Goal: Task Accomplishment & Management: Complete application form

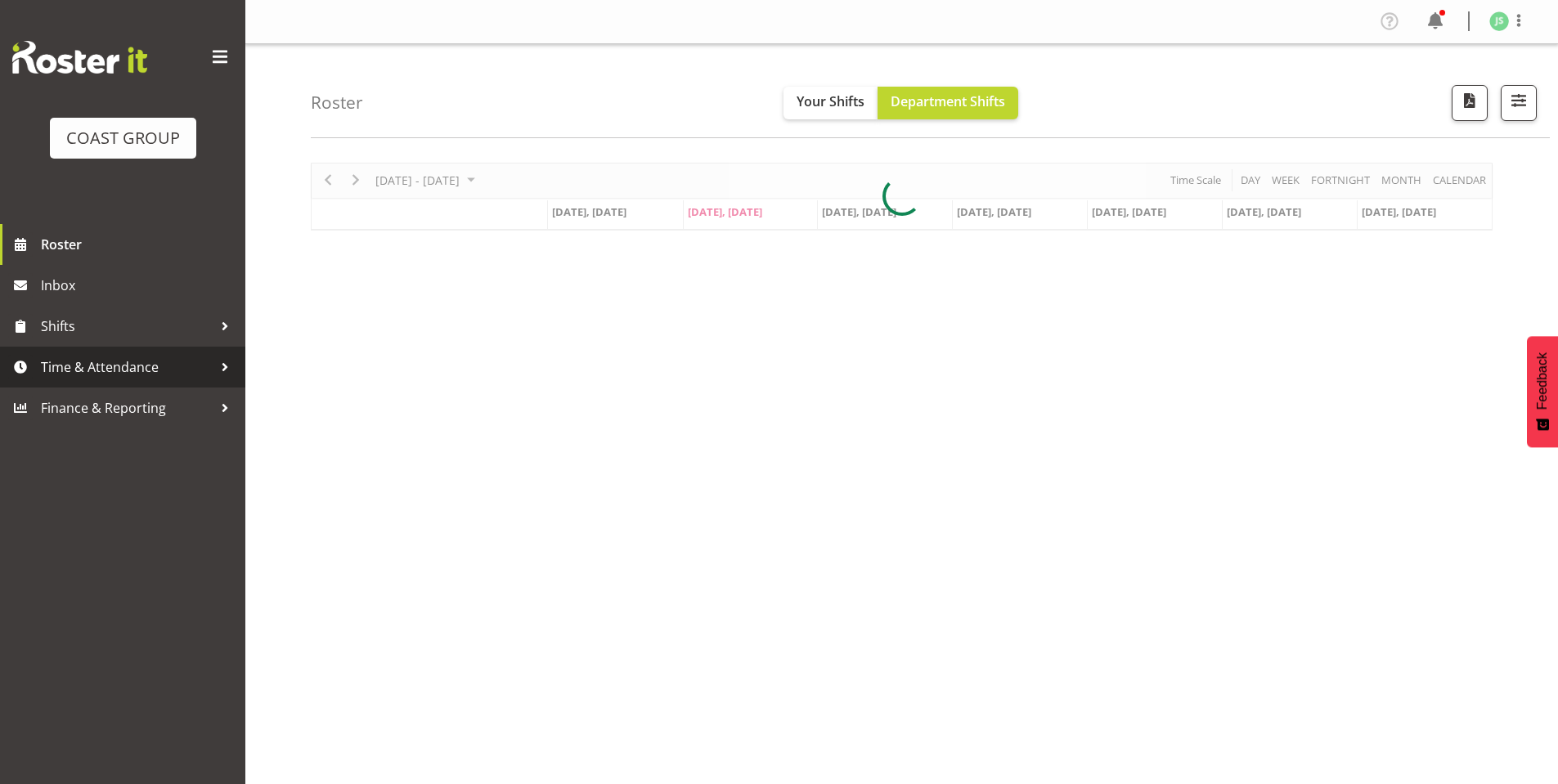
click at [89, 368] on span "Time & Attendance" at bounding box center [127, 366] width 172 height 24
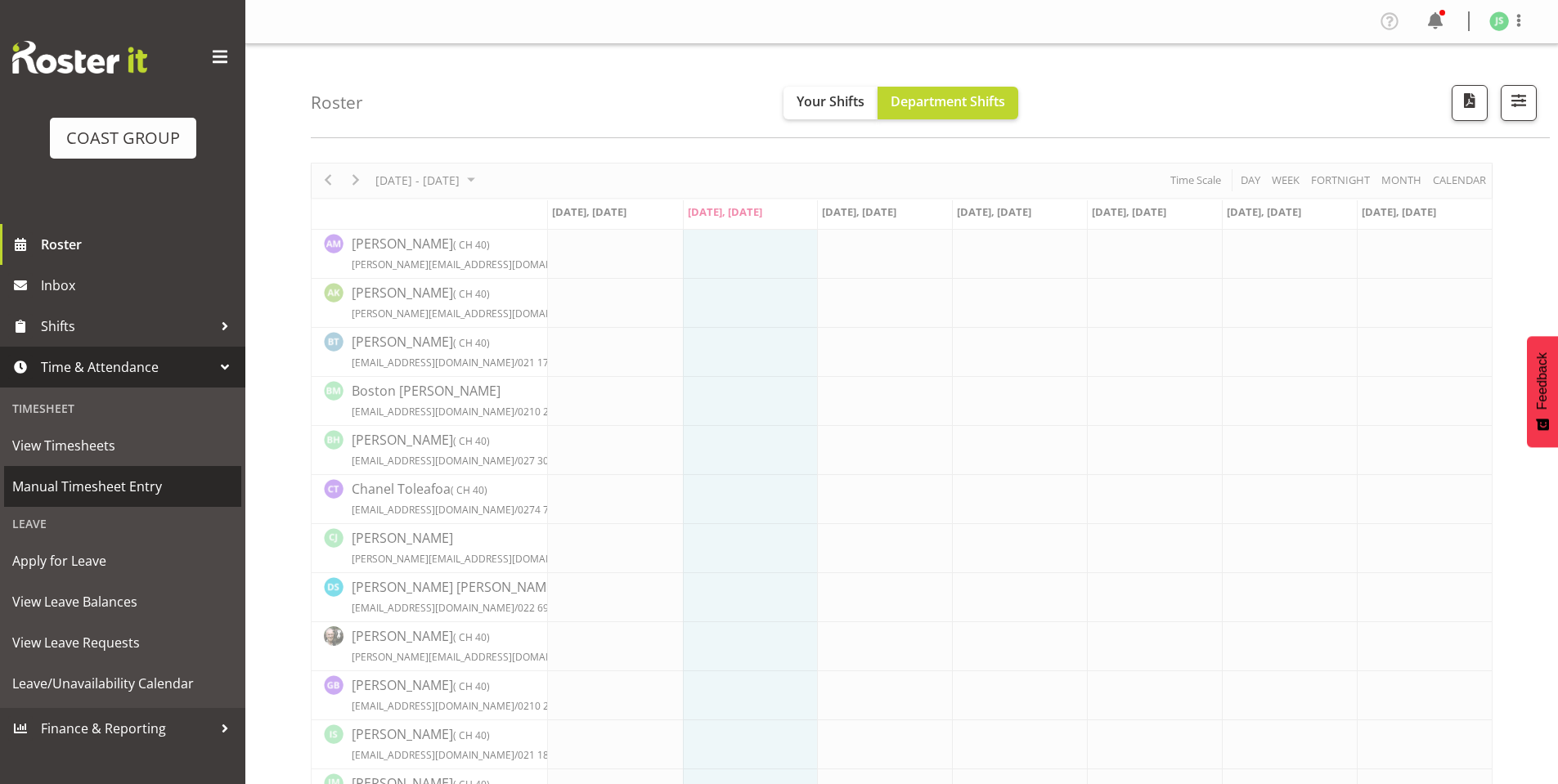
click at [90, 483] on span "Manual Timesheet Entry" at bounding box center [123, 486] width 221 height 24
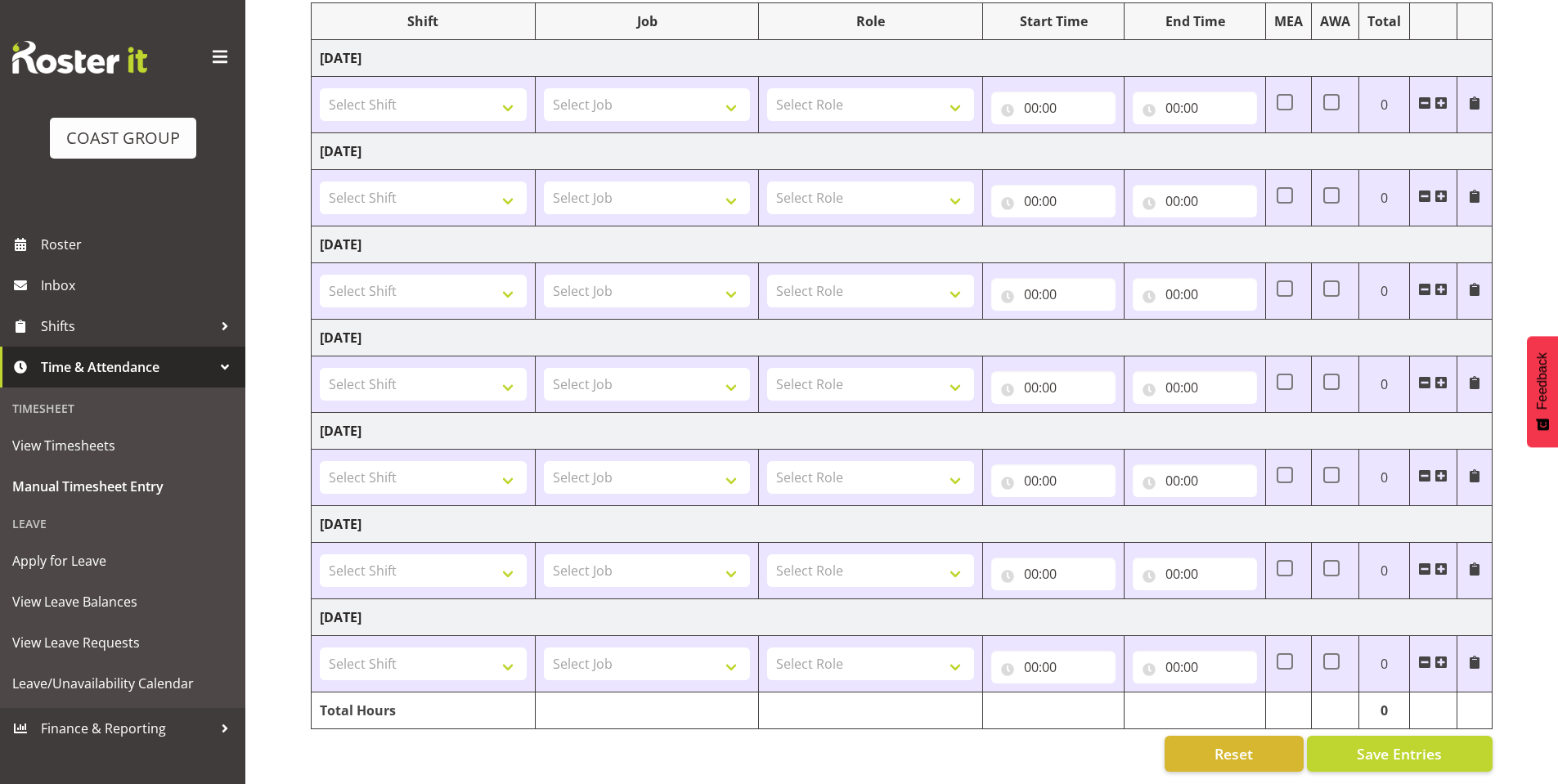
scroll to position [231, 0]
click at [508, 90] on select "Select Shift AKL SIGN ADMIN1 (LEAVE ALONE, DONT MAKE INACTIVE) CD AKL city CD T…" at bounding box center [423, 105] width 207 height 33
select select "6774"
click at [319, 89] on select "Select Shift AKL SIGN ADMIN1 (LEAVE ALONE, DONT MAKE INACTIVE) CD AKL city CD T…" at bounding box center [423, 105] width 207 height 33
click at [512, 182] on select "Select Shift AKL SIGN ADMIN1 (LEAVE ALONE, DONT MAKE INACTIVE) CD AKL city CD T…" at bounding box center [423, 198] width 207 height 33
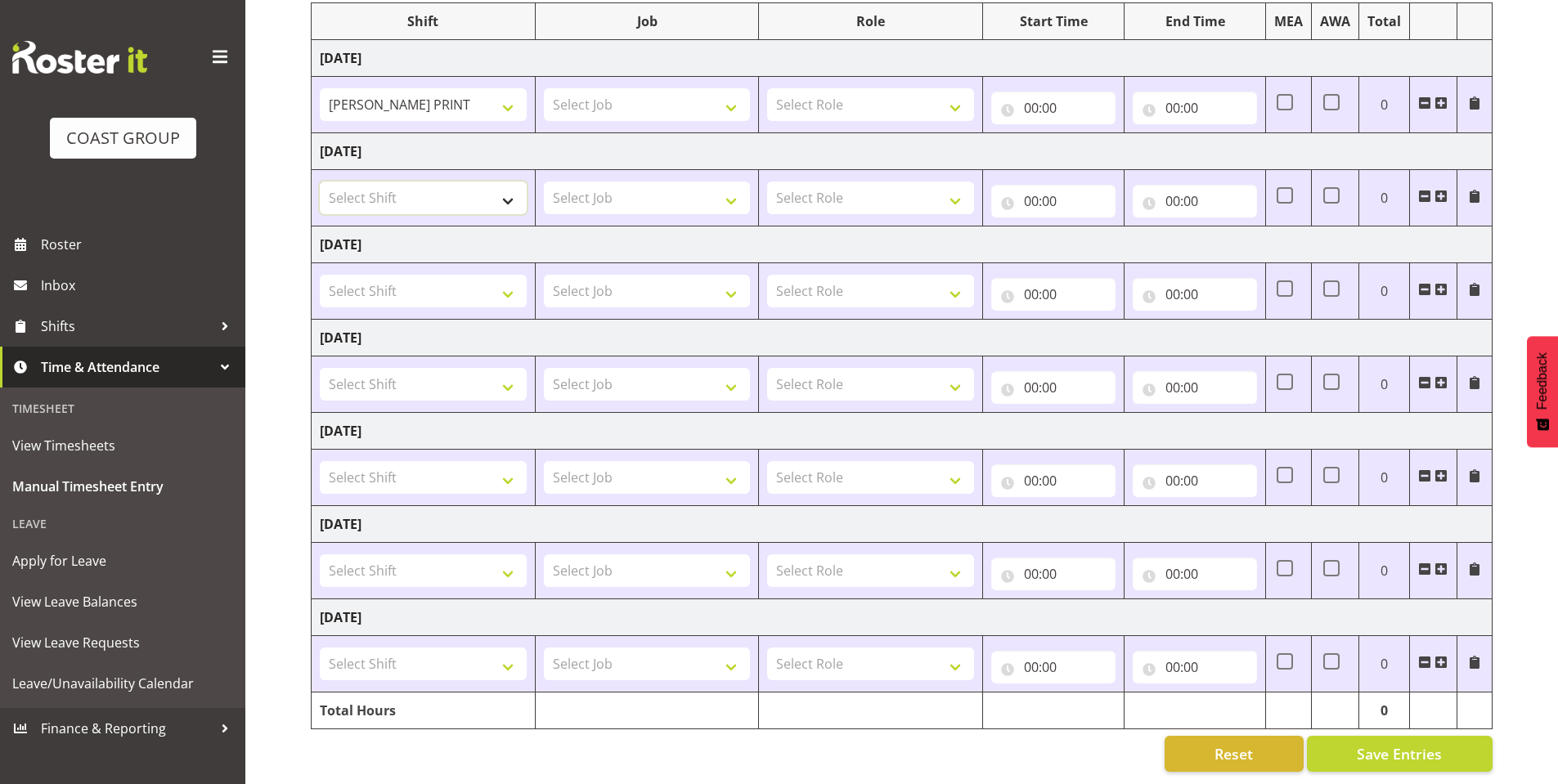
select select "6774"
click at [319, 182] on select "Select Shift AKL SIGN ADMIN1 (LEAVE ALONE, DONT MAKE INACTIVE) CD AKL city CD T…" at bounding box center [423, 198] width 207 height 33
click at [512, 275] on select "Select Shift AKL SIGN ADMIN1 (LEAVE ALONE, DONT MAKE INACTIVE) CD AKL city CD T…" at bounding box center [423, 291] width 207 height 33
select select "6774"
click at [319, 275] on select "Select Shift AKL SIGN ADMIN1 (LEAVE ALONE, DONT MAKE INACTIVE) CD AKL city CD T…" at bounding box center [423, 291] width 207 height 33
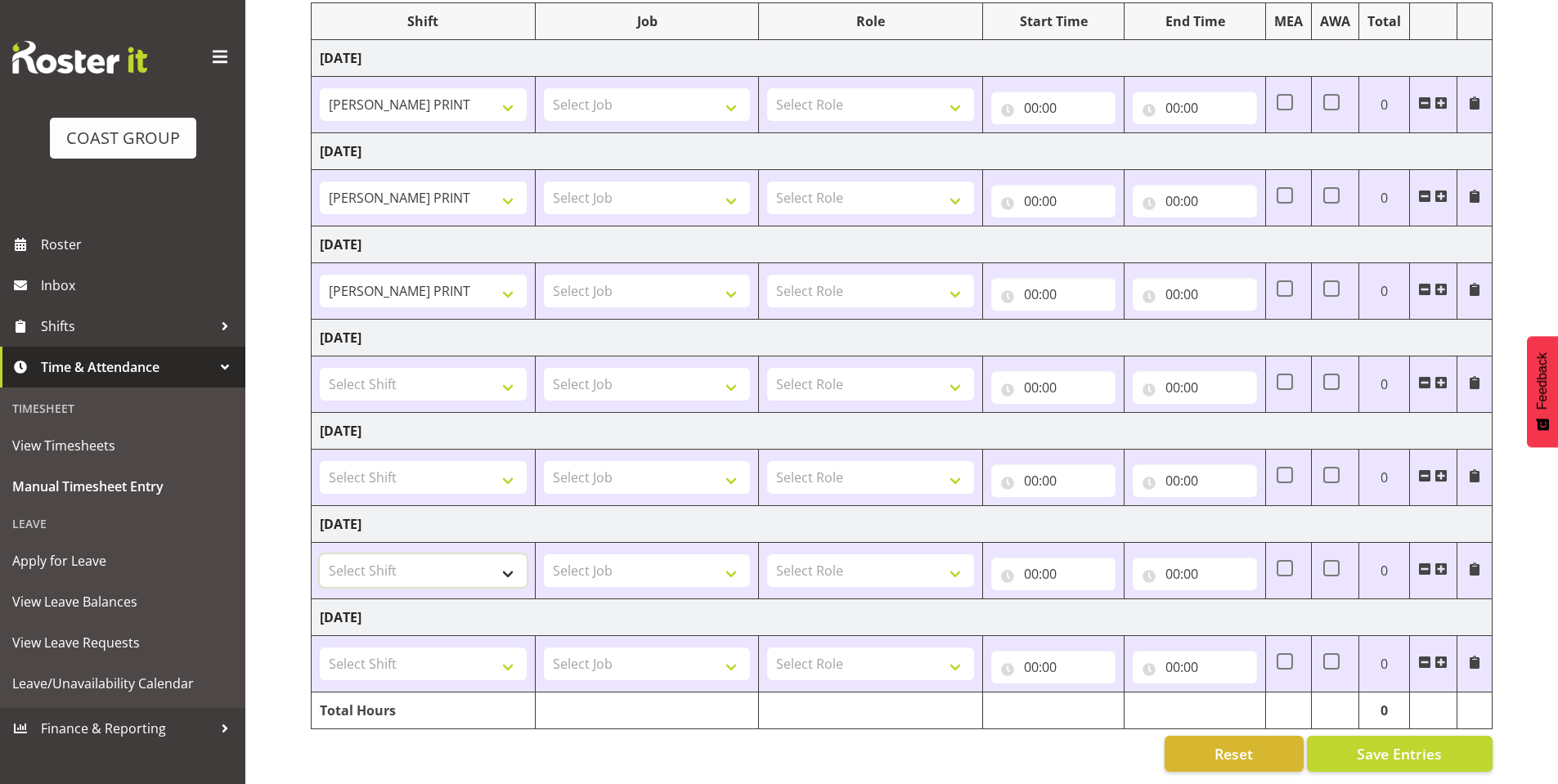
click at [511, 563] on select "Select Shift AKL SIGN ADMIN1 (LEAVE ALONE, DONT MAKE INACTIVE) CD AKL city CD T…" at bounding box center [423, 571] width 207 height 33
select select "6774"
click at [319, 554] on select "Select Shift AKL SIGN ADMIN1 (LEAVE ALONE, DONT MAKE INACTIVE) CD AKL city CD T…" at bounding box center [423, 571] width 207 height 33
drag, startPoint x: 503, startPoint y: 649, endPoint x: 444, endPoint y: 649, distance: 59.0
click at [503, 649] on select "Select Shift AKL SIGN ADMIN1 (LEAVE ALONE, DONT MAKE INACTIVE) CD AKL city CD T…" at bounding box center [423, 664] width 207 height 33
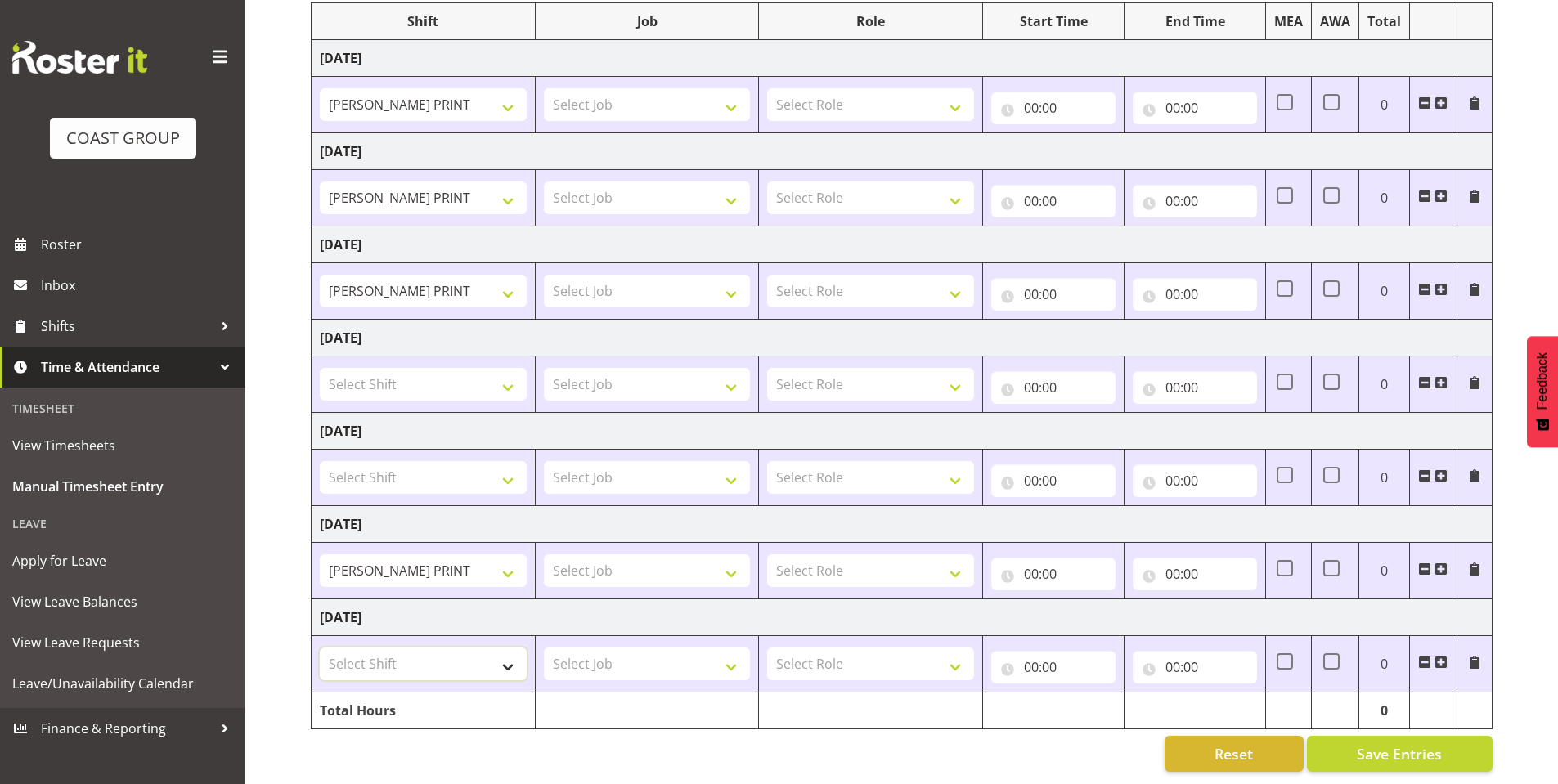
select select "6774"
click at [319, 647] on select "Select Shift AKL SIGN ADMIN1 (LEAVE ALONE, DONT MAKE INACTIVE) CD AKL city CD T…" at bounding box center [423, 664] width 207 height 33
click at [736, 90] on select "Select Job 1 Carlton Events 1 Carlton Hamilton 1 Carlton Wellington 1 EHS WAREH…" at bounding box center [647, 105] width 207 height 33
select select "610"
click at [544, 89] on select "Select Job 1 Carlton Events 1 Carlton Hamilton 1 Carlton Wellington 1 EHS WAREH…" at bounding box center [647, 105] width 207 height 33
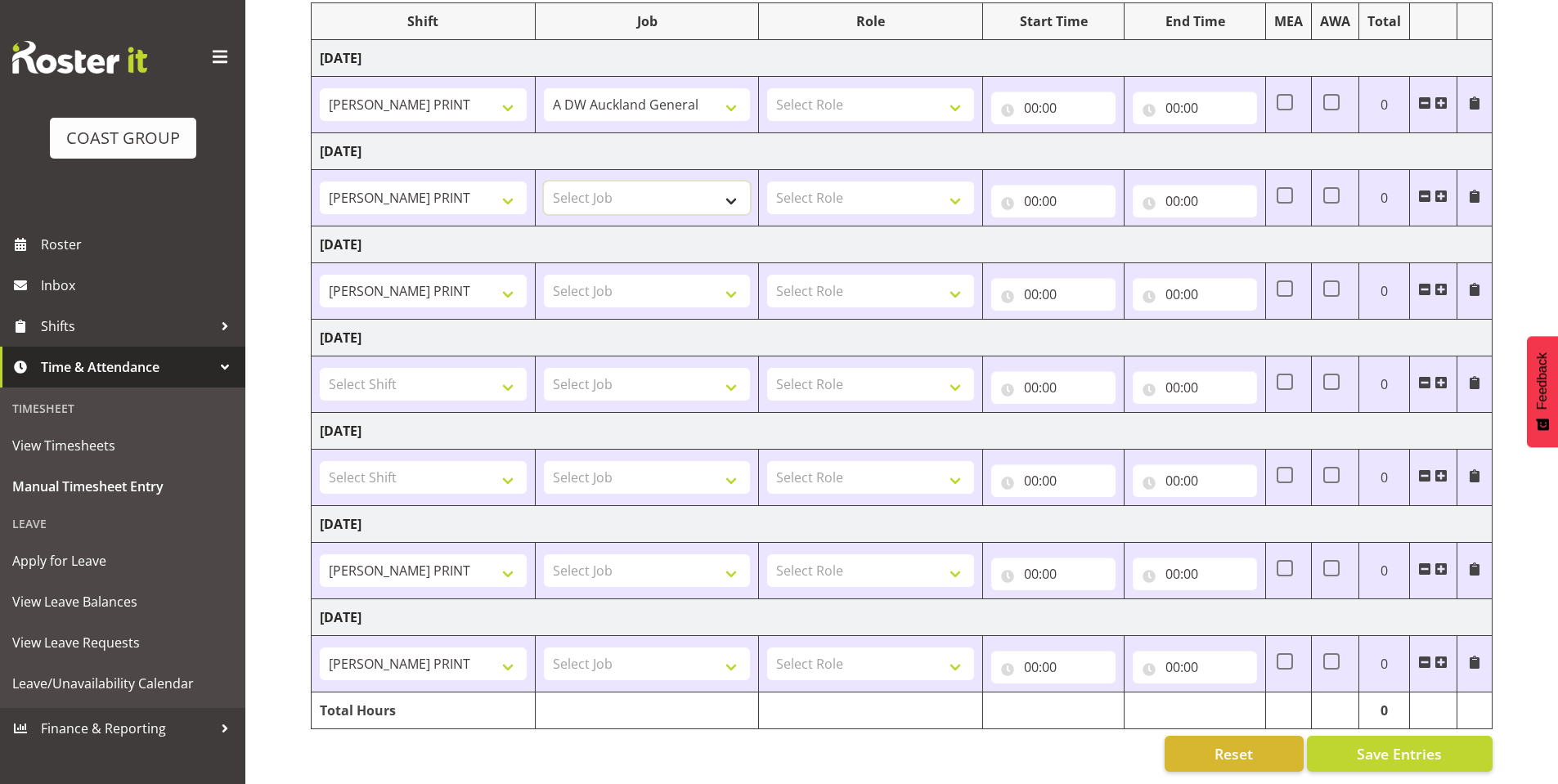
click at [727, 182] on select "Select Job 1 Carlton Events 1 Carlton Hamilton 1 Carlton Wellington 1 EHS WAREH…" at bounding box center [647, 198] width 207 height 33
select select "610"
click at [544, 182] on select "Select Job 1 Carlton Events 1 Carlton Hamilton 1 Carlton Wellington 1 EHS WAREH…" at bounding box center [647, 198] width 207 height 33
click at [732, 275] on select "Select Job 1 Carlton Events 1 Carlton Hamilton 1 Carlton Wellington 1 EHS WAREH…" at bounding box center [647, 291] width 207 height 33
select select "610"
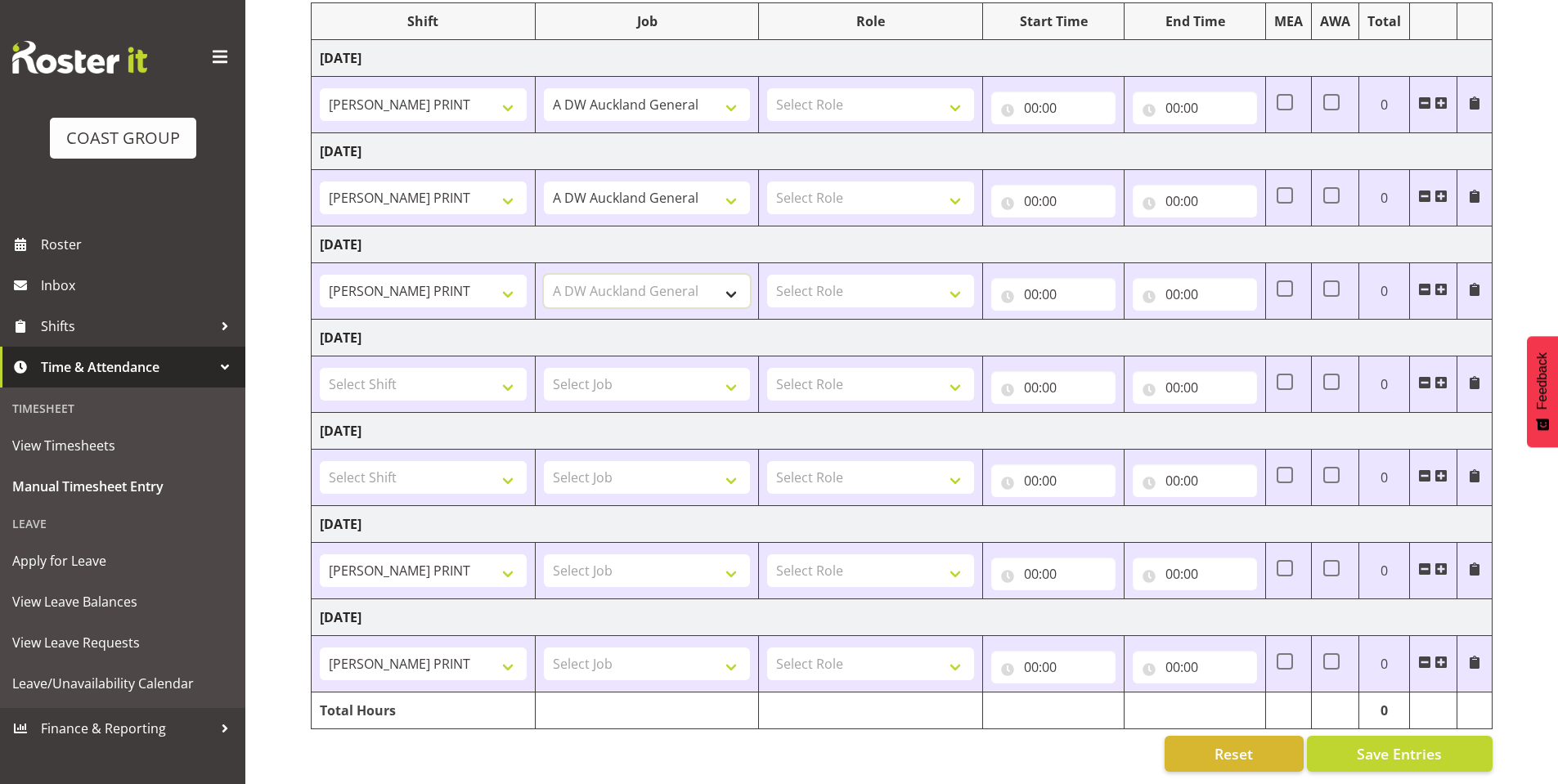
click at [544, 275] on select "Select Job 1 Carlton Events 1 Carlton Hamilton 1 Carlton Wellington 1 EHS WAREH…" at bounding box center [647, 291] width 207 height 33
click at [735, 554] on select "Select Job 1 Carlton Events 1 Carlton Hamilton 1 Carlton Wellington 1 EHS WAREH…" at bounding box center [647, 571] width 207 height 33
select select "610"
click at [544, 554] on select "Select Job 1 Carlton Events 1 Carlton Hamilton 1 Carlton Wellington 1 EHS WAREH…" at bounding box center [647, 571] width 207 height 33
click at [716, 648] on select "Select Job 1 Carlton Events 1 Carlton Hamilton 1 Carlton Wellington 1 EHS WAREH…" at bounding box center [647, 664] width 207 height 33
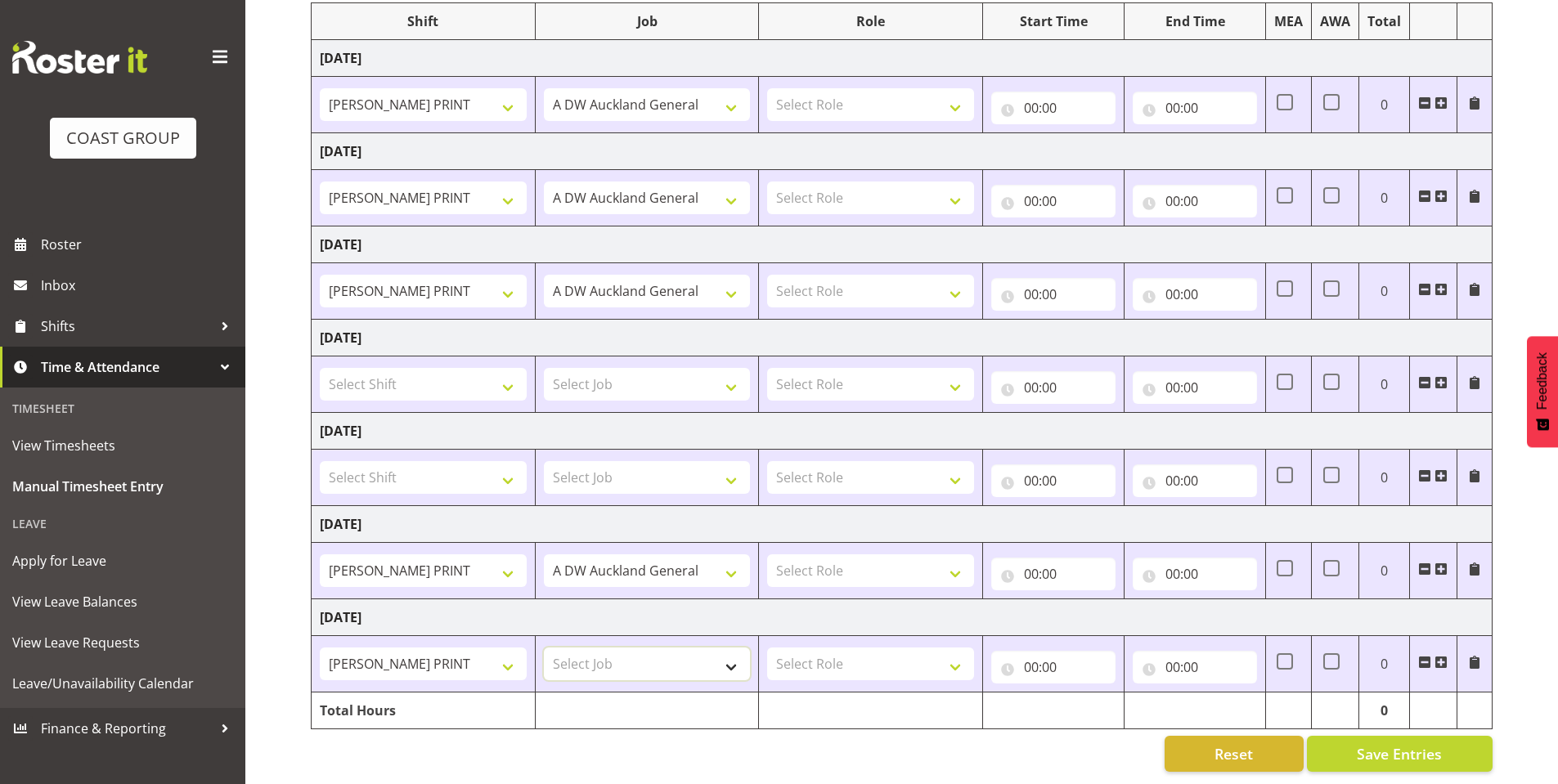
select select "610"
click at [544, 647] on select "Select Job 1 Carlton Events 1 Carlton Hamilton 1 Carlton Wellington 1 EHS WAREH…" at bounding box center [647, 664] width 207 height 33
click at [975, 94] on td "Select Role DESIGNER DW" at bounding box center [871, 105] width 224 height 56
click at [949, 90] on select "Select Role DESIGNER DW" at bounding box center [870, 105] width 207 height 33
select select "221"
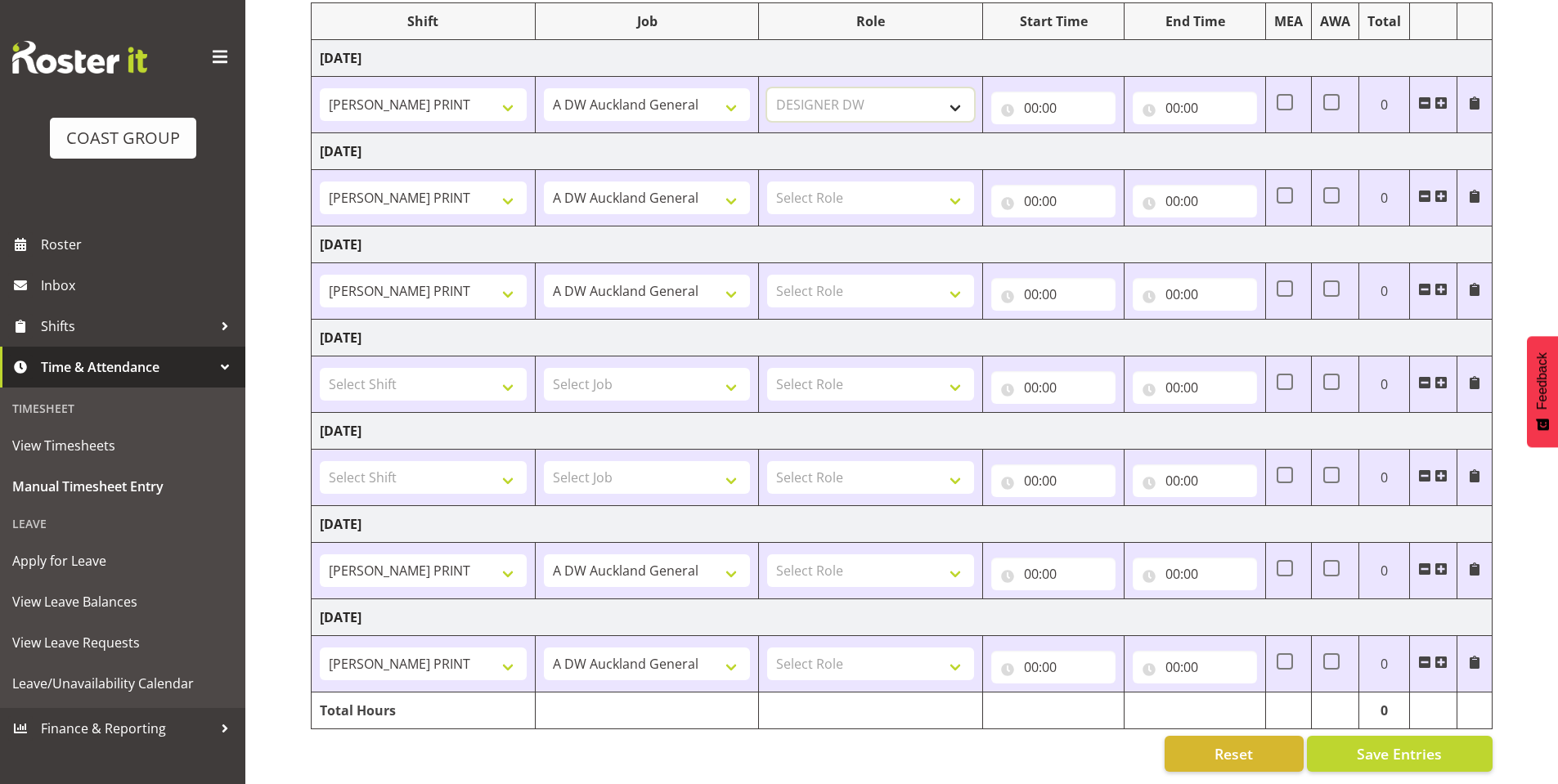
click at [767, 89] on select "Select Role DESIGNER DW" at bounding box center [870, 105] width 207 height 33
click at [951, 182] on select "Select Role DESIGNER DW" at bounding box center [870, 198] width 207 height 33
select select "221"
click at [767, 182] on select "Select Role DESIGNER DW" at bounding box center [870, 198] width 207 height 33
click at [932, 275] on select "Select Role DESIGNER DW" at bounding box center [870, 291] width 207 height 33
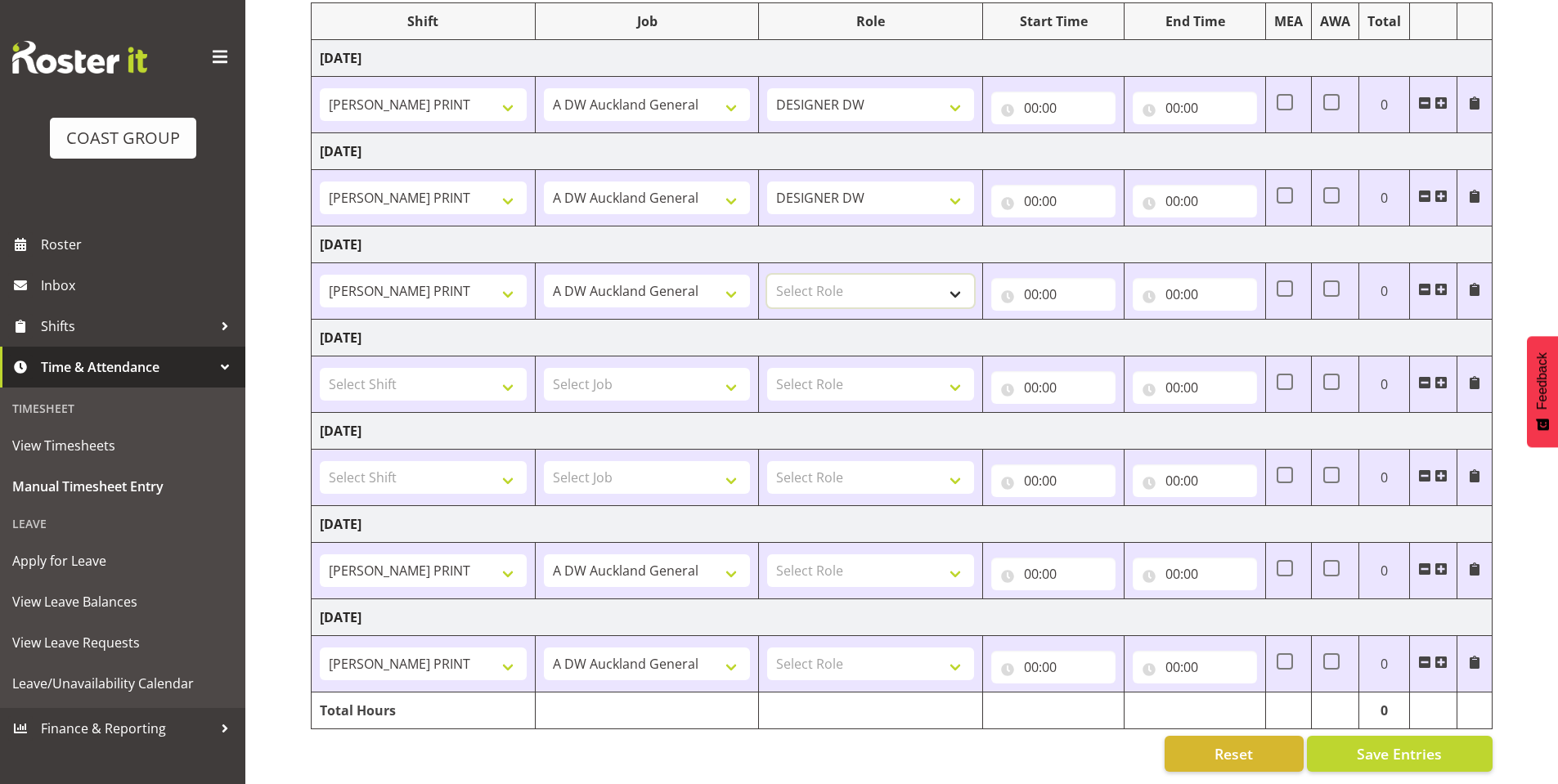
select select "221"
click at [767, 275] on select "Select Role DESIGNER DW" at bounding box center [870, 291] width 207 height 33
click at [952, 554] on select "Select Role DESIGNER DW" at bounding box center [870, 571] width 207 height 33
select select "221"
click at [767, 554] on select "Select Role DESIGNER DW" at bounding box center [870, 571] width 207 height 33
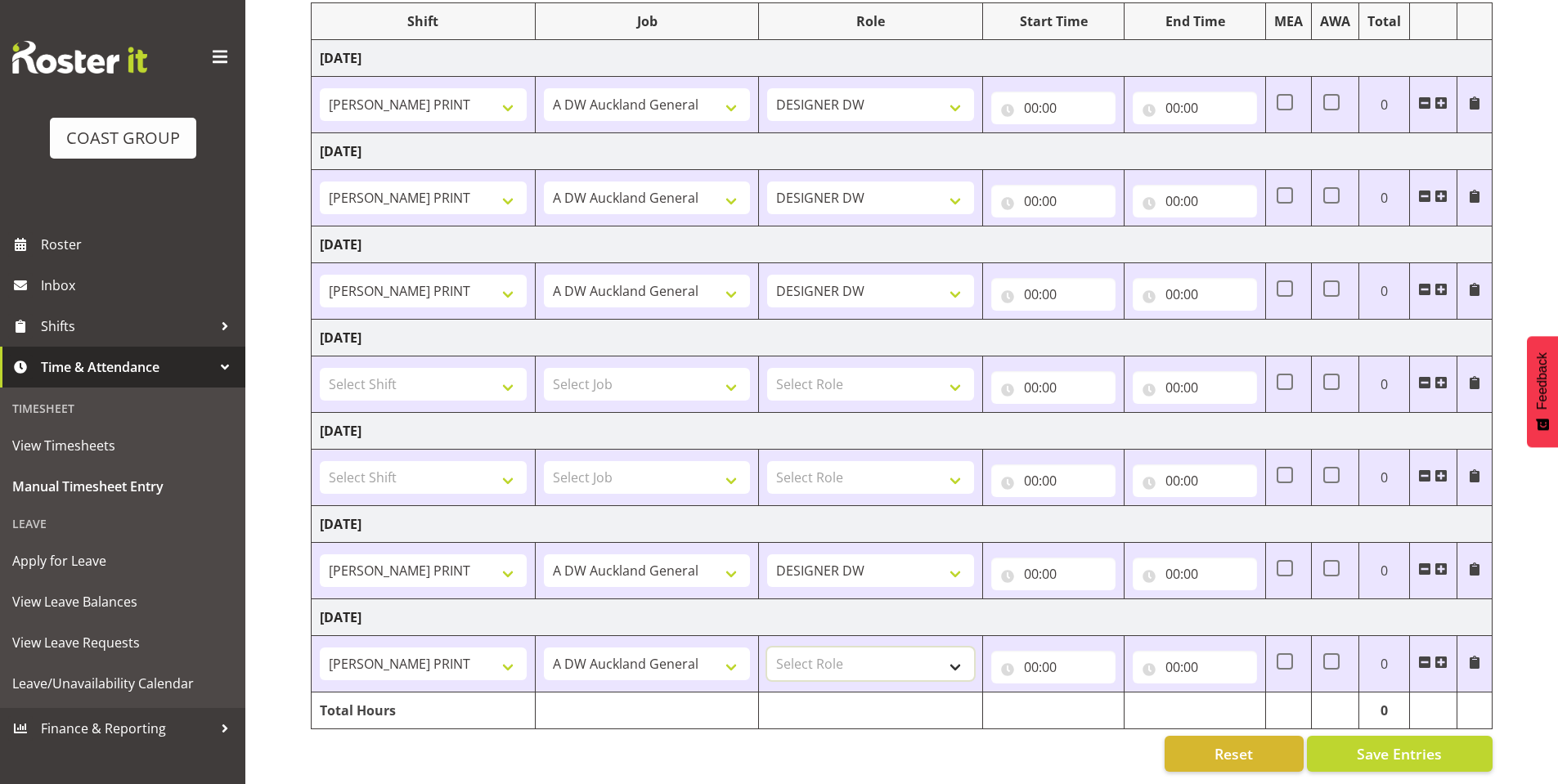
click at [936, 650] on select "Select Role DESIGNER DW" at bounding box center [870, 664] width 207 height 33
select select "221"
click at [767, 647] on select "Select Role DESIGNER DW" at bounding box center [870, 664] width 207 height 33
click at [1033, 91] on input "00:00" at bounding box center [1053, 108] width 124 height 33
click at [1102, 138] on select "00 01 02 03 04 05 06 07 08 09 10 11 12 13 14 15 16 17 18 19 20 21 22 23" at bounding box center [1103, 150] width 37 height 33
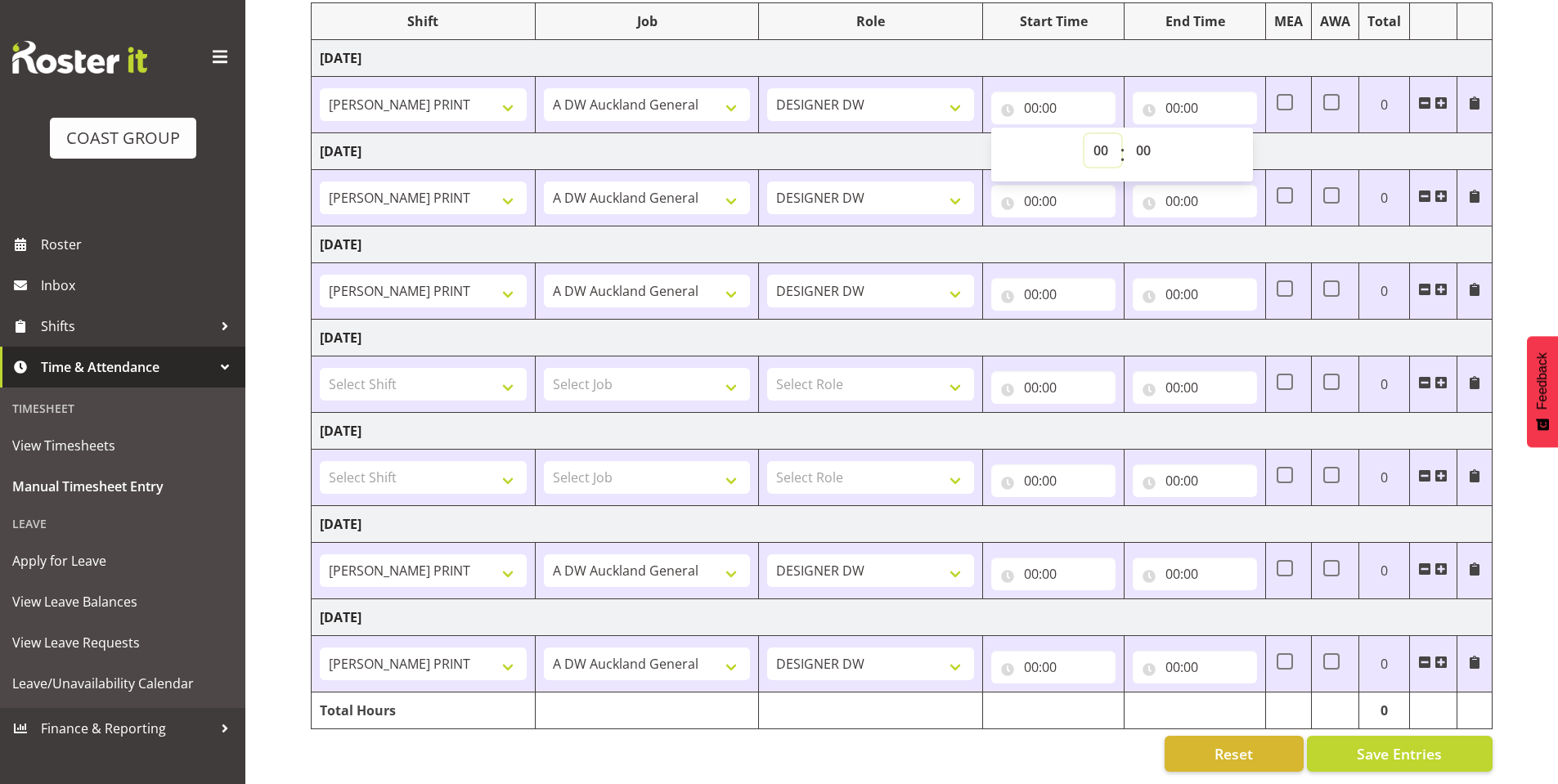
select select "8"
click at [1085, 134] on select "00 01 02 03 04 05 06 07 08 09 10 11 12 13 14 15 16 17 18 19 20 21 22 23" at bounding box center [1103, 150] width 37 height 33
type input "08:00"
click at [1038, 184] on input "00:00" at bounding box center [1053, 201] width 124 height 33
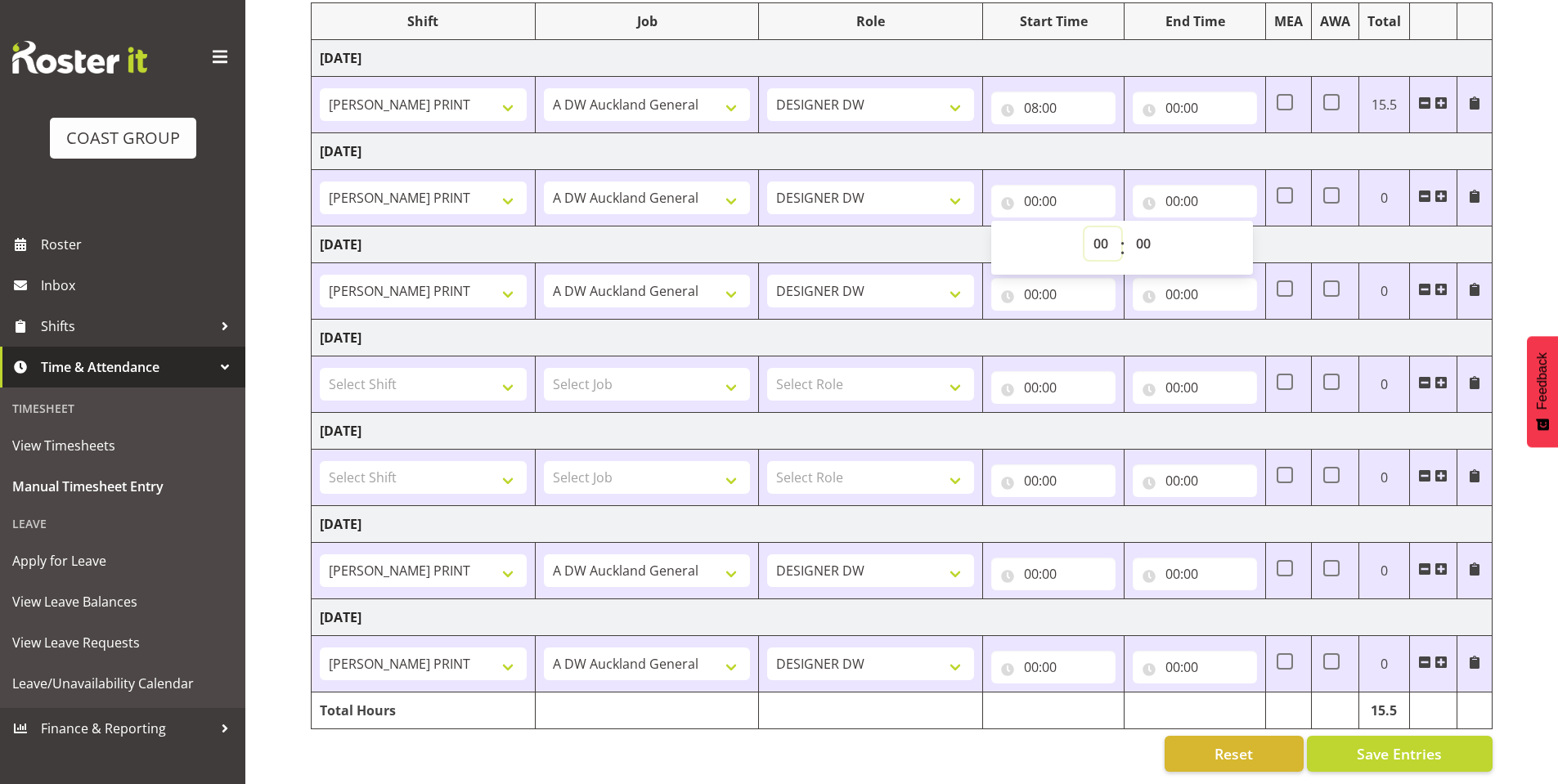
click at [1097, 228] on select "00 01 02 03 04 05 06 07 08 09 10 11 12 13 14 15 16 17 18 19 20 21 22 23" at bounding box center [1103, 243] width 37 height 33
select select "8"
click at [1085, 227] on select "00 01 02 03 04 05 06 07 08 09 10 11 12 13 14 15 16 17 18 19 20 21 22 23" at bounding box center [1103, 243] width 37 height 33
type input "08:00"
click at [1036, 278] on input "00:00" at bounding box center [1053, 294] width 124 height 33
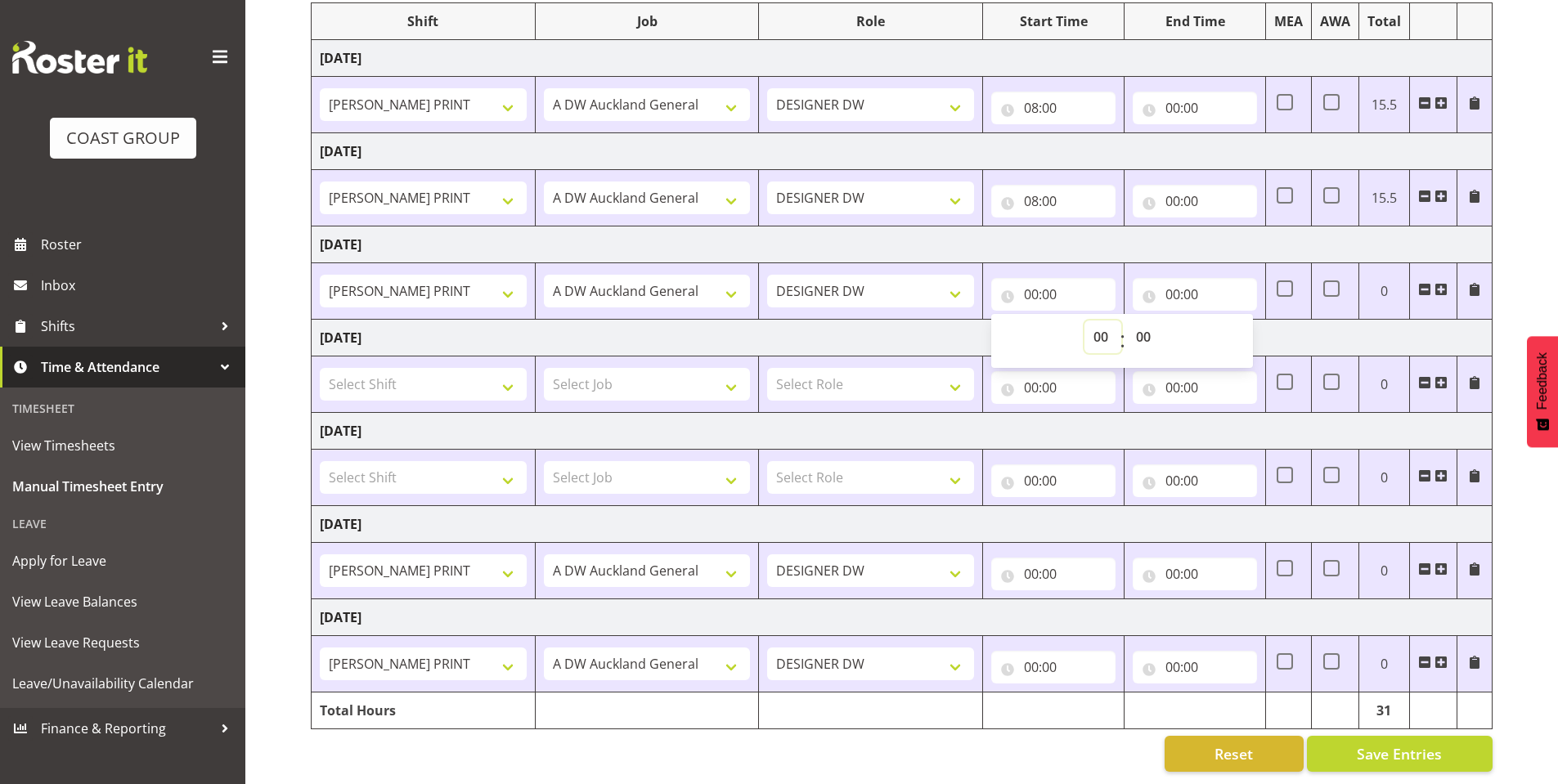
click at [1104, 321] on select "00 01 02 03 04 05 06 07 08 09 10 11 12 13 14 15 16 17 18 19 20 21 22 23" at bounding box center [1103, 336] width 37 height 33
select select "8"
click at [1085, 320] on select "00 01 02 03 04 05 06 07 08 09 10 11 12 13 14 15 16 17 18 19 20 21 22 23" at bounding box center [1103, 336] width 37 height 33
type input "08:00"
click at [1023, 559] on input "00:00" at bounding box center [1053, 574] width 124 height 33
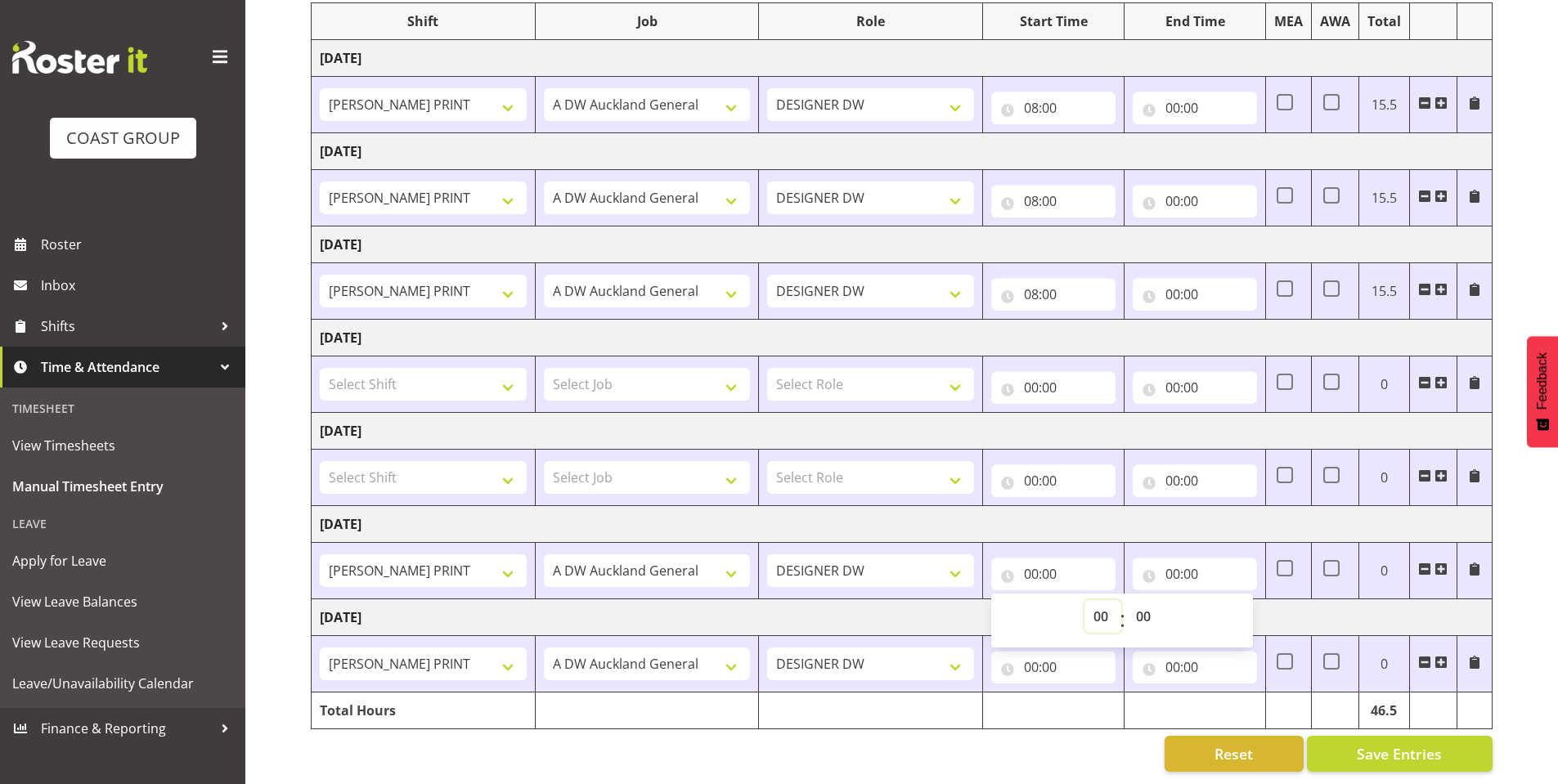
click at [1100, 600] on select "00 01 02 03 04 05 06 07 08 09 10 11 12 13 14 15 16 17 18 19 20 21 22 23" at bounding box center [1103, 617] width 37 height 33
select select "8"
click at [1085, 600] on select "00 01 02 03 04 05 06 07 08 09 10 11 12 13 14 15 16 17 18 19 20 21 22 23" at bounding box center [1103, 617] width 37 height 33
type input "08:00"
click at [1032, 652] on input "00:00" at bounding box center [1053, 667] width 124 height 33
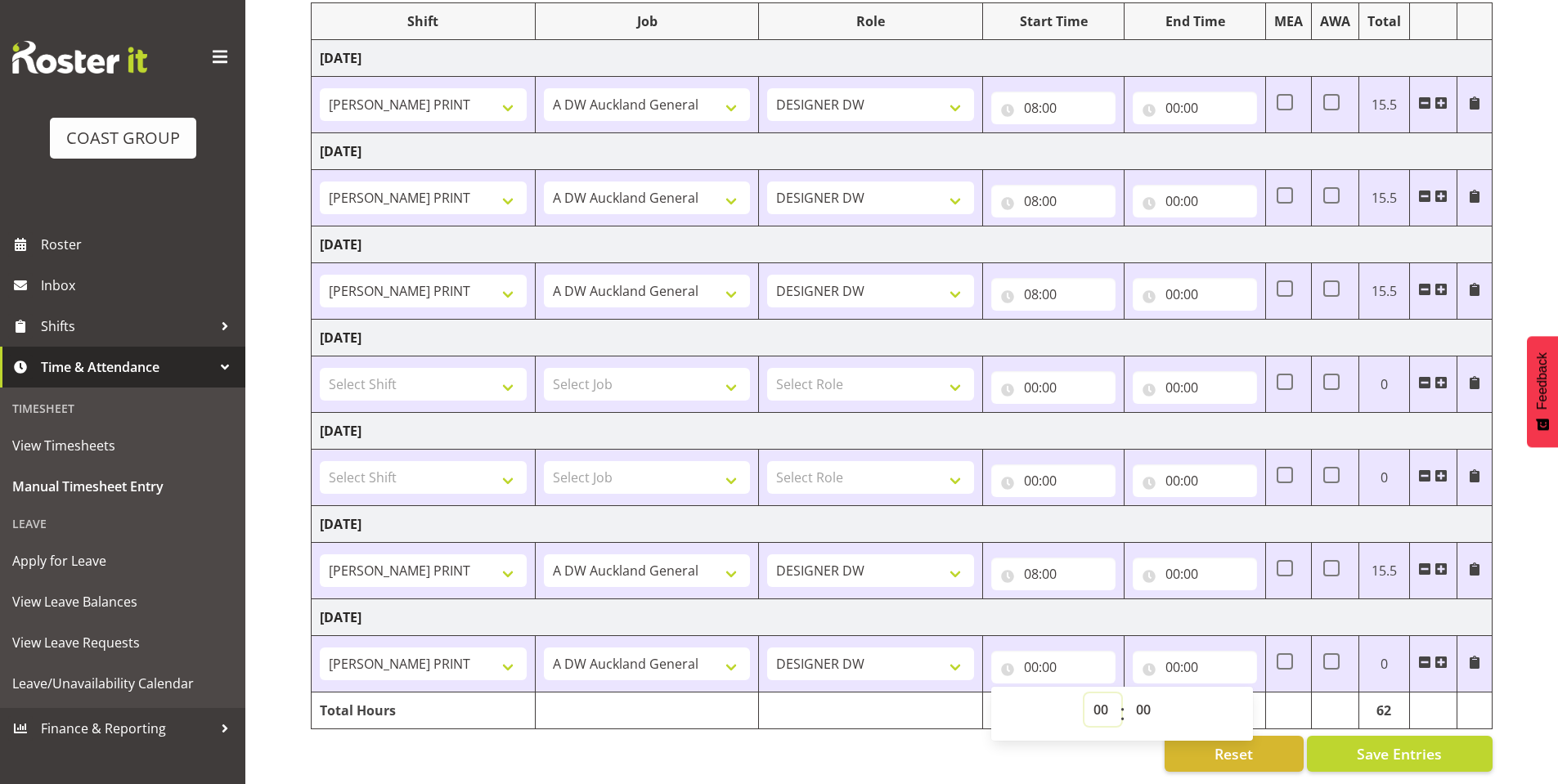
click at [1100, 694] on select "00 01 02 03 04 05 06 07 08 09 10 11 12 13 14 15 16 17 18 19 20 21 22 23" at bounding box center [1103, 710] width 37 height 33
select select "8"
click at [1085, 694] on select "00 01 02 03 04 05 06 07 08 09 10 11 12 13 14 15 16 17 18 19 20 21 22 23" at bounding box center [1103, 710] width 37 height 33
type input "08:00"
click at [1172, 92] on input "00:00" at bounding box center [1194, 108] width 124 height 33
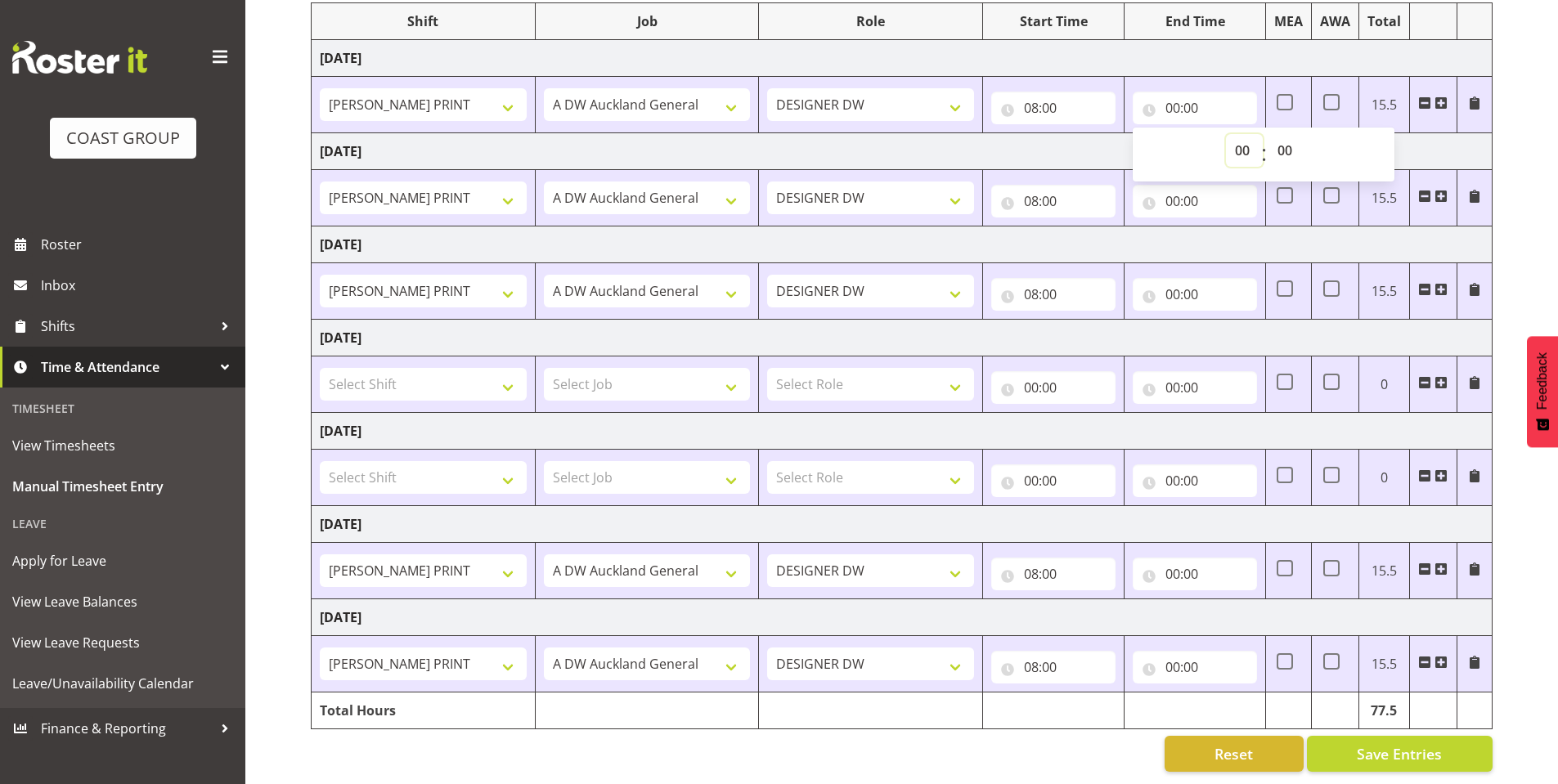
click at [1237, 134] on select "00 01 02 03 04 05 06 07 08 09 10 11 12 13 14 15 16 17 18 19 20 21 22 23" at bounding box center [1244, 150] width 37 height 33
select select "16"
click at [1226, 134] on select "00 01 02 03 04 05 06 07 08 09 10 11 12 13 14 15 16 17 18 19 20 21 22 23" at bounding box center [1244, 150] width 37 height 33
type input "16:00"
click at [1175, 184] on input "00:00" at bounding box center [1194, 201] width 124 height 33
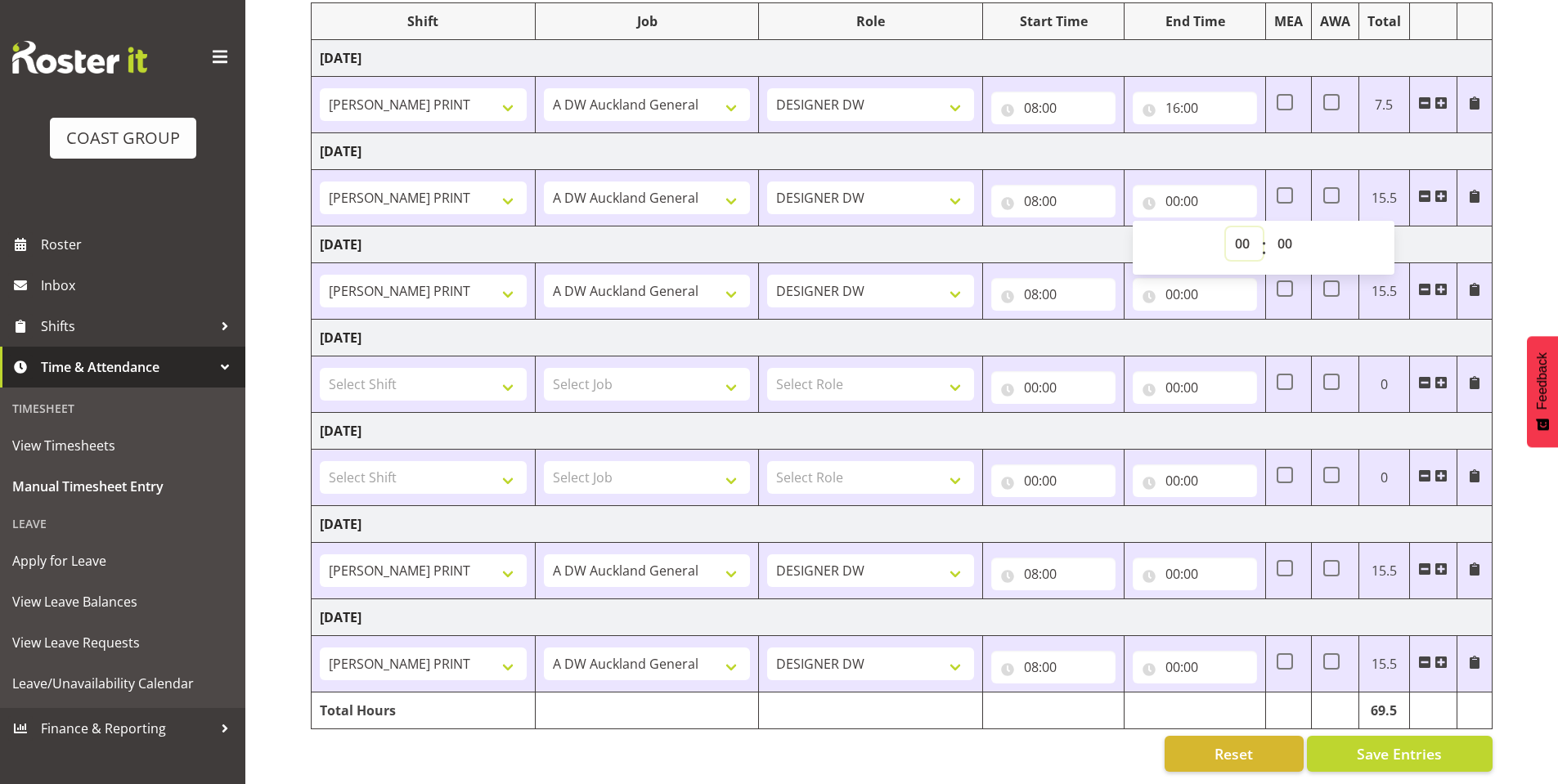
click at [1234, 227] on select "00 01 02 03 04 05 06 07 08 09 10 11 12 13 14 15 16 17 18 19 20 21 22 23" at bounding box center [1244, 243] width 37 height 33
select select "16"
click at [1226, 227] on select "00 01 02 03 04 05 06 07 08 09 10 11 12 13 14 15 16 17 18 19 20 21 22 23" at bounding box center [1244, 243] width 37 height 33
type input "16:00"
click at [1171, 278] on input "00:00" at bounding box center [1194, 294] width 124 height 33
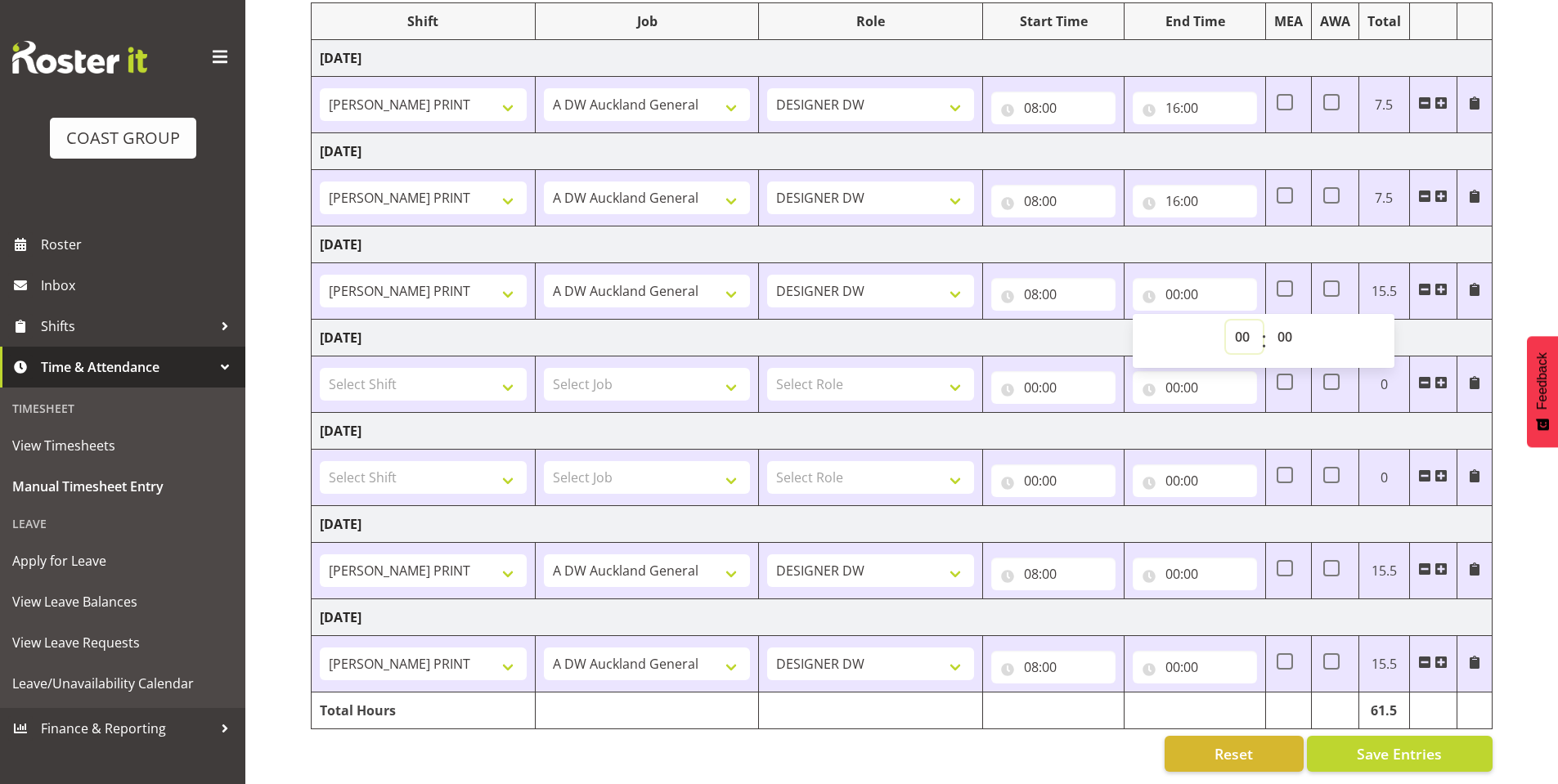
drag, startPoint x: 1242, startPoint y: 319, endPoint x: 1232, endPoint y: 295, distance: 26.0
click at [1242, 320] on select "00 01 02 03 04 05 06 07 08 09 10 11 12 13 14 15 16 17 18 19 20 21 22 23" at bounding box center [1244, 336] width 37 height 33
select select "16"
click at [1226, 320] on select "00 01 02 03 04 05 06 07 08 09 10 11 12 13 14 15 16 17 18 19 20 21 22 23" at bounding box center [1244, 336] width 37 height 33
type input "16:00"
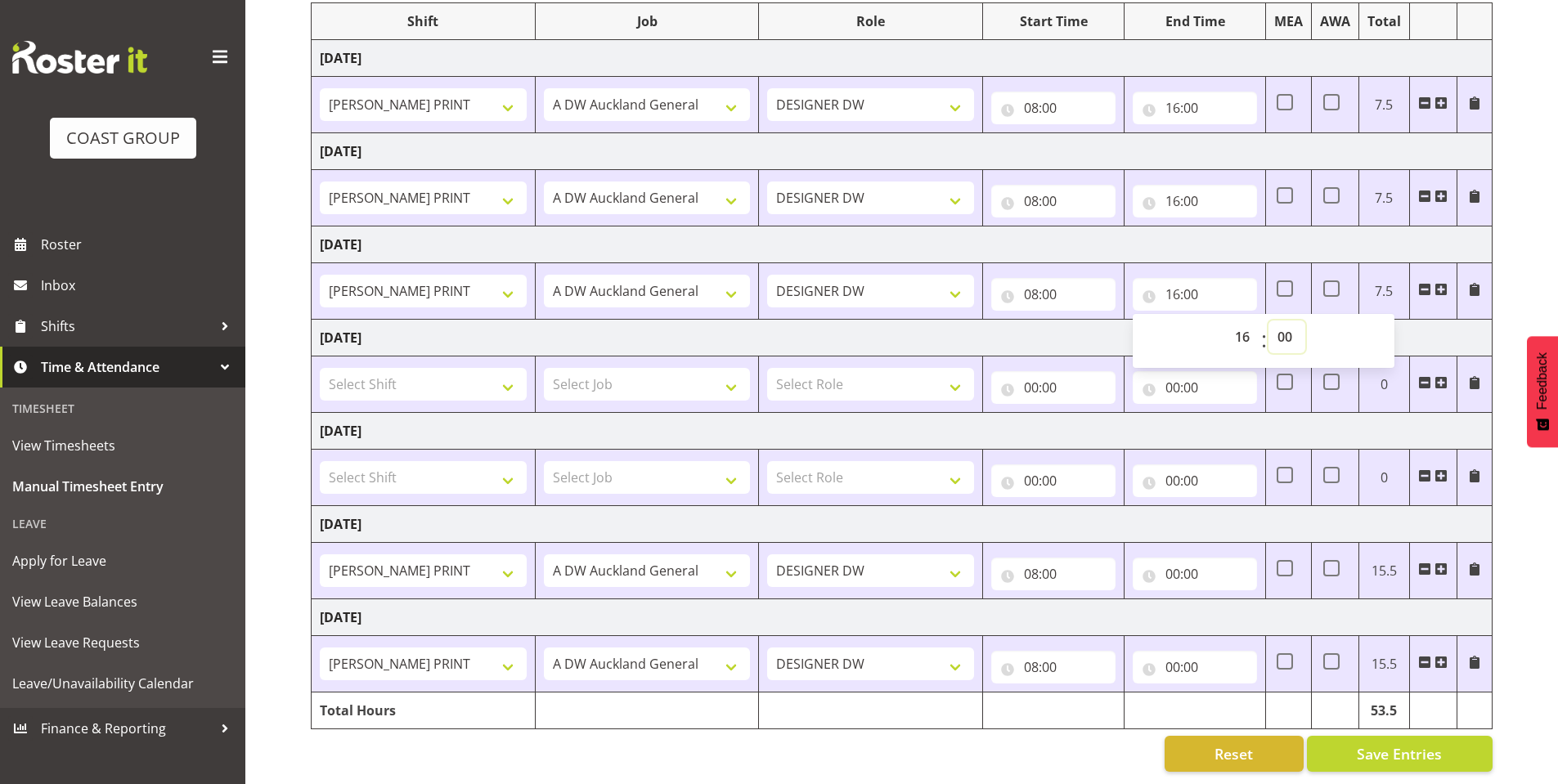
click at [1284, 322] on select "00 01 02 03 04 05 06 07 08 09 10 11 12 13 14 15 16 17 18 19 20 21 22 23 24 25 2…" at bounding box center [1287, 336] width 37 height 33
select select "30"
click at [1268, 320] on select "00 01 02 03 04 05 06 07 08 09 10 11 12 13 14 15 16 17 18 19 20 21 22 23 24 25 2…" at bounding box center [1287, 336] width 37 height 33
type input "16:30"
click at [1169, 558] on input "00:00" at bounding box center [1194, 574] width 124 height 33
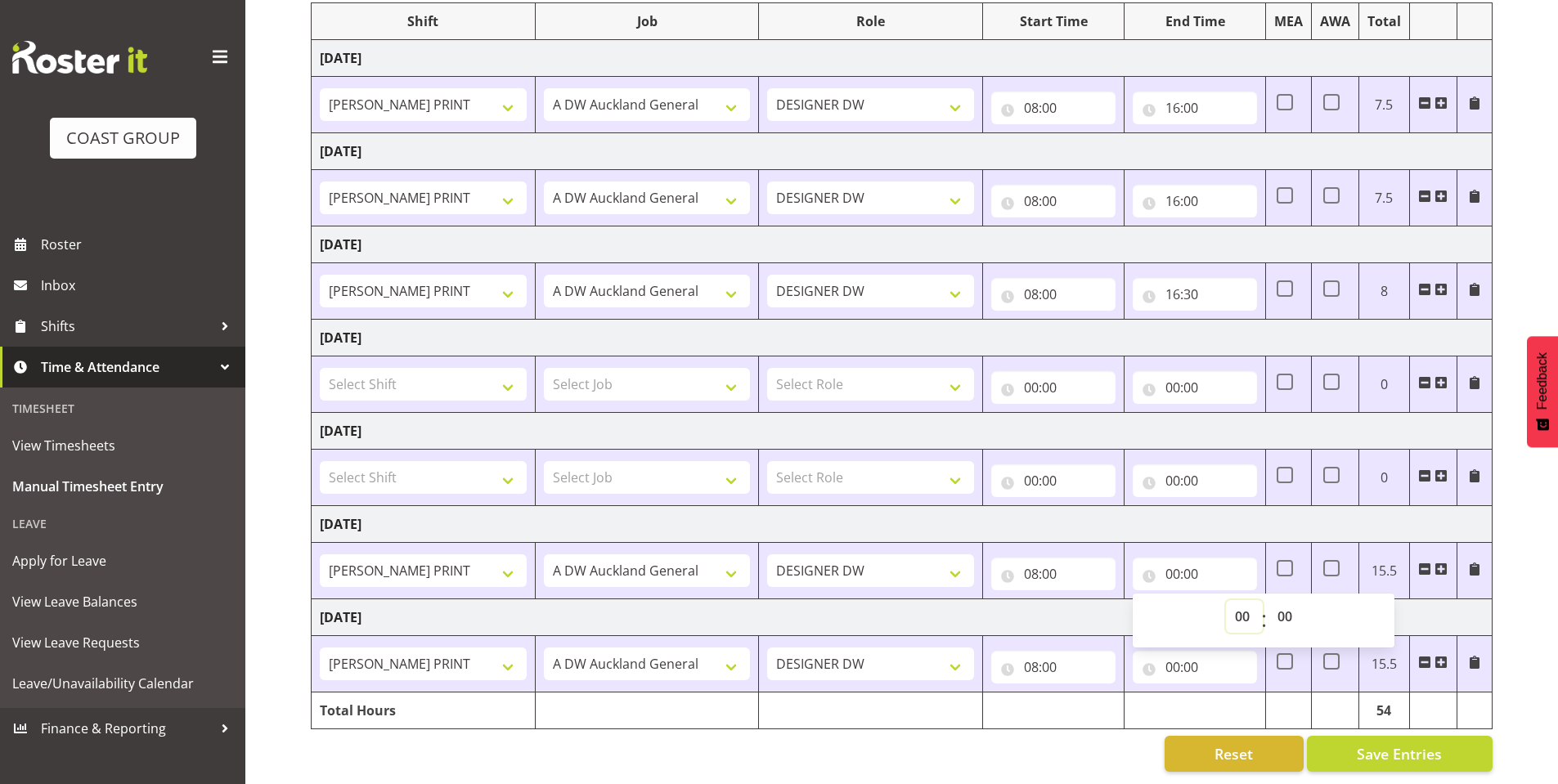
click at [1234, 600] on select "00 01 02 03 04 05 06 07 08 09 10 11 12 13 14 15 16 17 18 19 20 21 22 23" at bounding box center [1244, 617] width 37 height 33
select select "16"
click at [1226, 600] on select "00 01 02 03 04 05 06 07 08 09 10 11 12 13 14 15 16 17 18 19 20 21 22 23" at bounding box center [1244, 617] width 37 height 33
type input "16:00"
click at [1170, 652] on input "00:00" at bounding box center [1194, 667] width 124 height 33
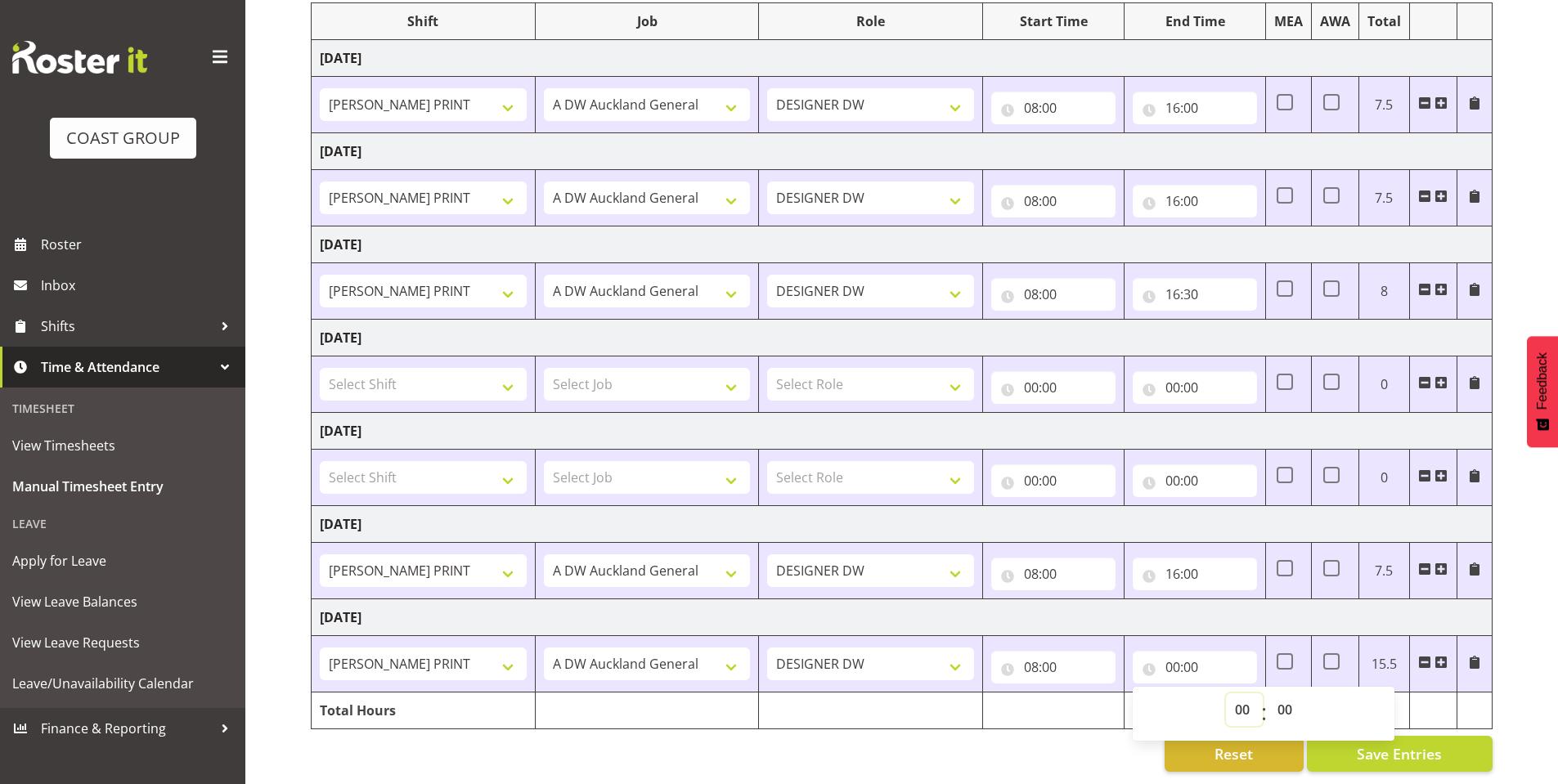
click at [1248, 694] on select "00 01 02 03 04 05 06 07 08 09 10 11 12 13 14 15 16 17 18 19 20 21 22 23" at bounding box center [1244, 710] width 37 height 33
select select "16"
click at [1226, 694] on select "00 01 02 03 04 05 06 07 08 09 10 11 12 13 14 15 16 17 18 19 20 21 22 23" at bounding box center [1244, 710] width 37 height 33
type input "16:00"
click at [1070, 736] on div "Reset Save Entries" at bounding box center [902, 754] width 1182 height 36
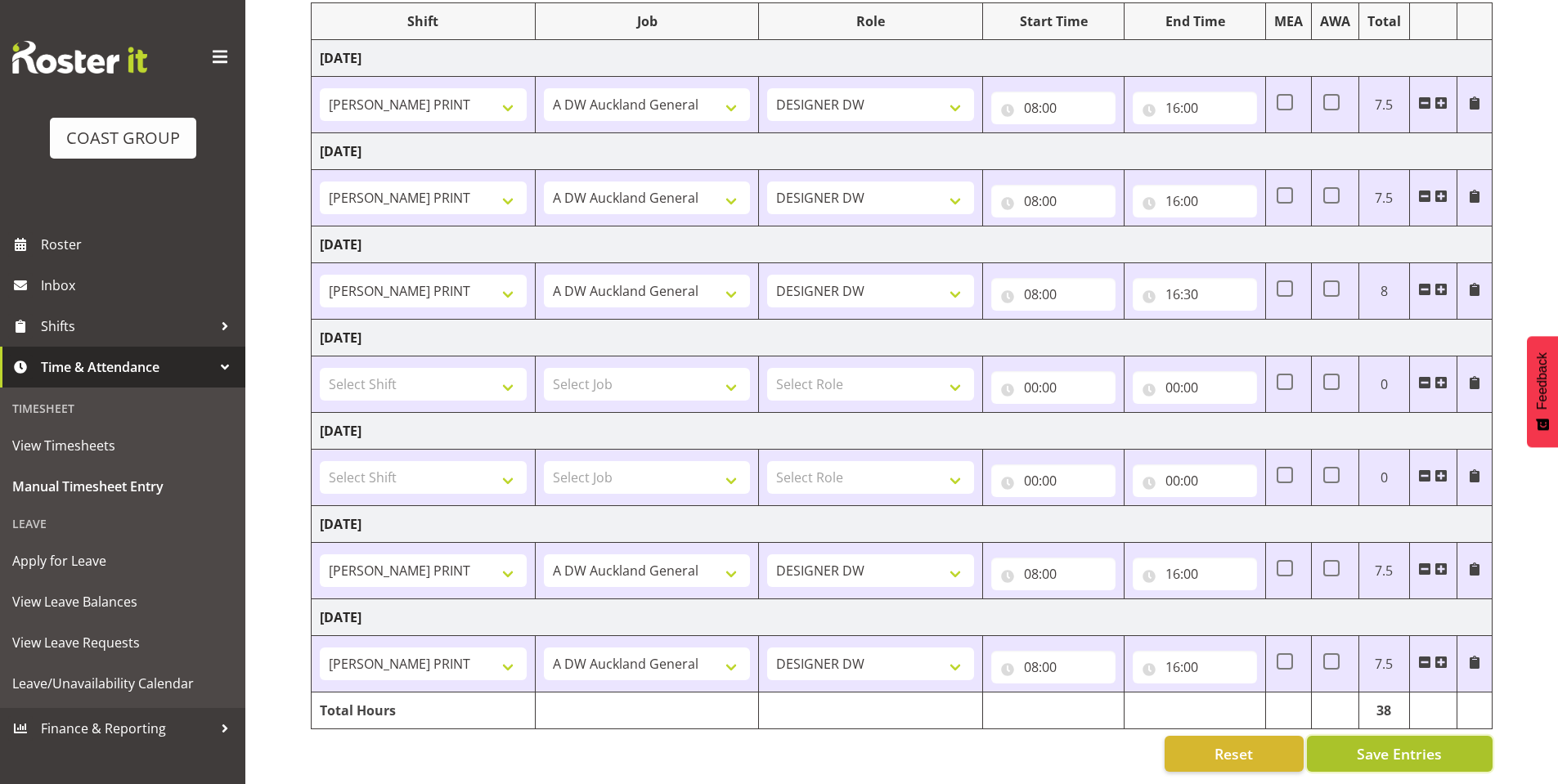
click at [1380, 743] on span "Save Entries" at bounding box center [1400, 754] width 85 height 22
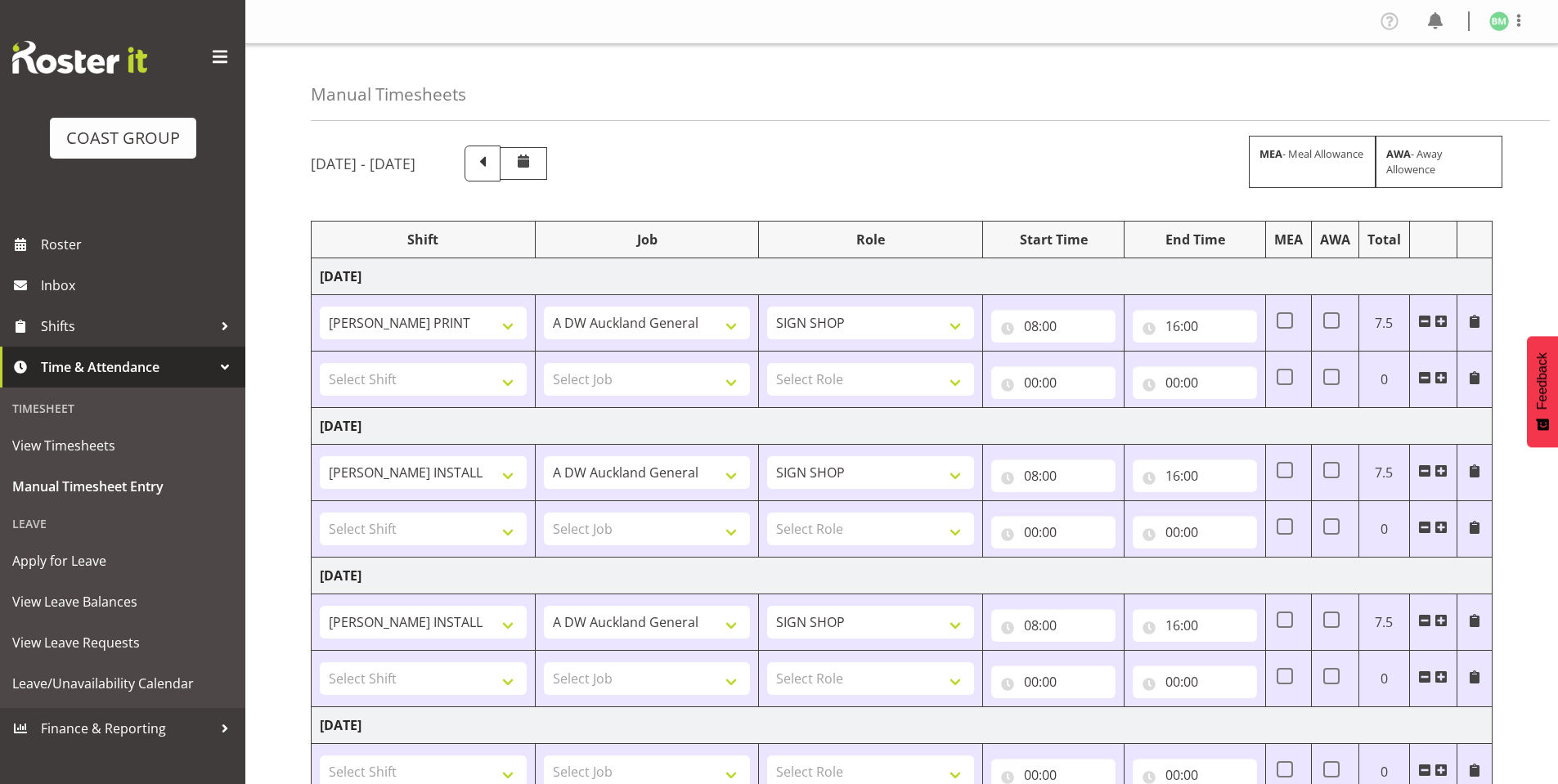
select select "6784"
select select "610"
select select "16482"
select select "610"
select select "16482"
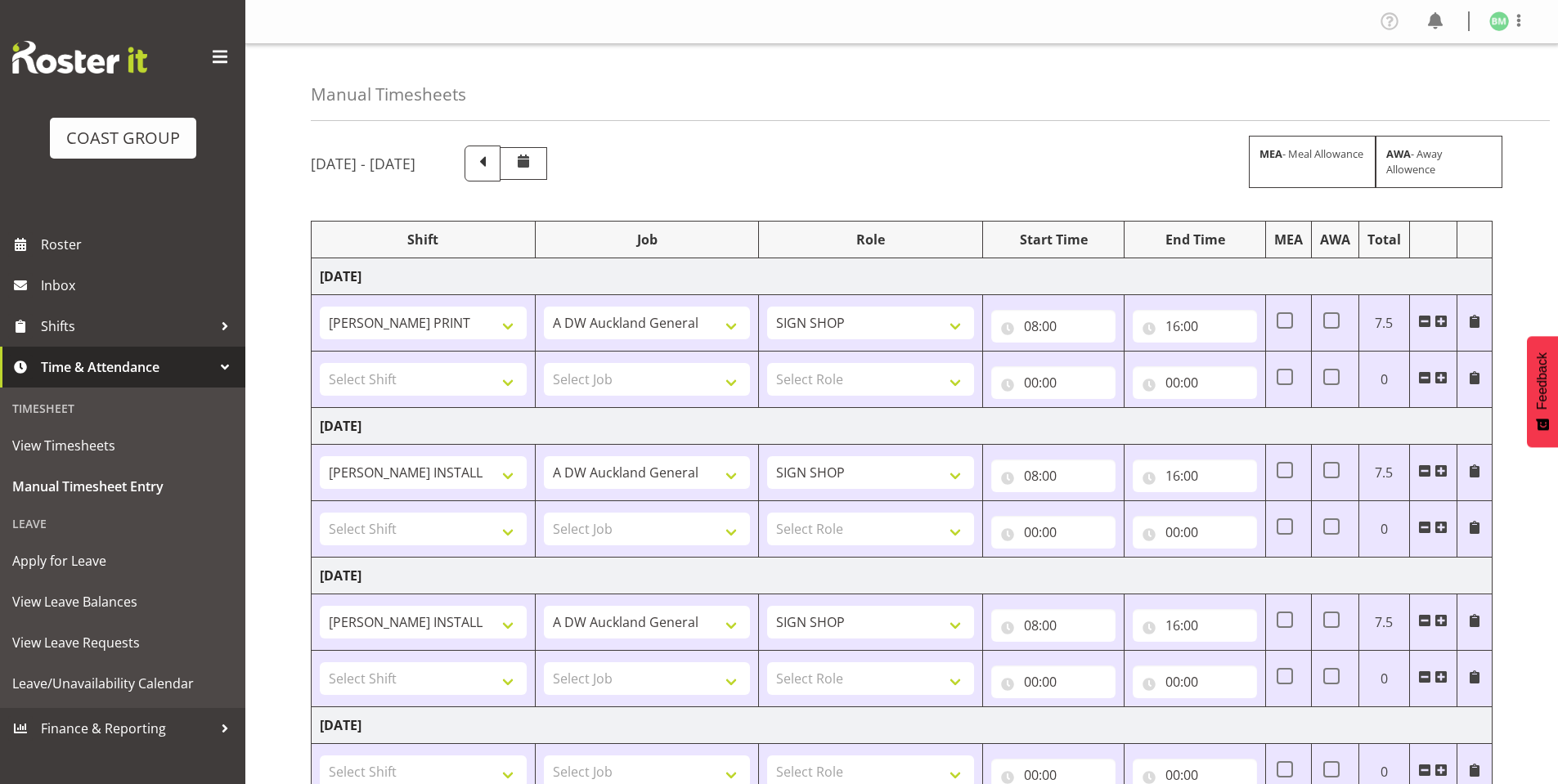
select select "610"
select select "6772"
select select "610"
select select "6772"
select select "610"
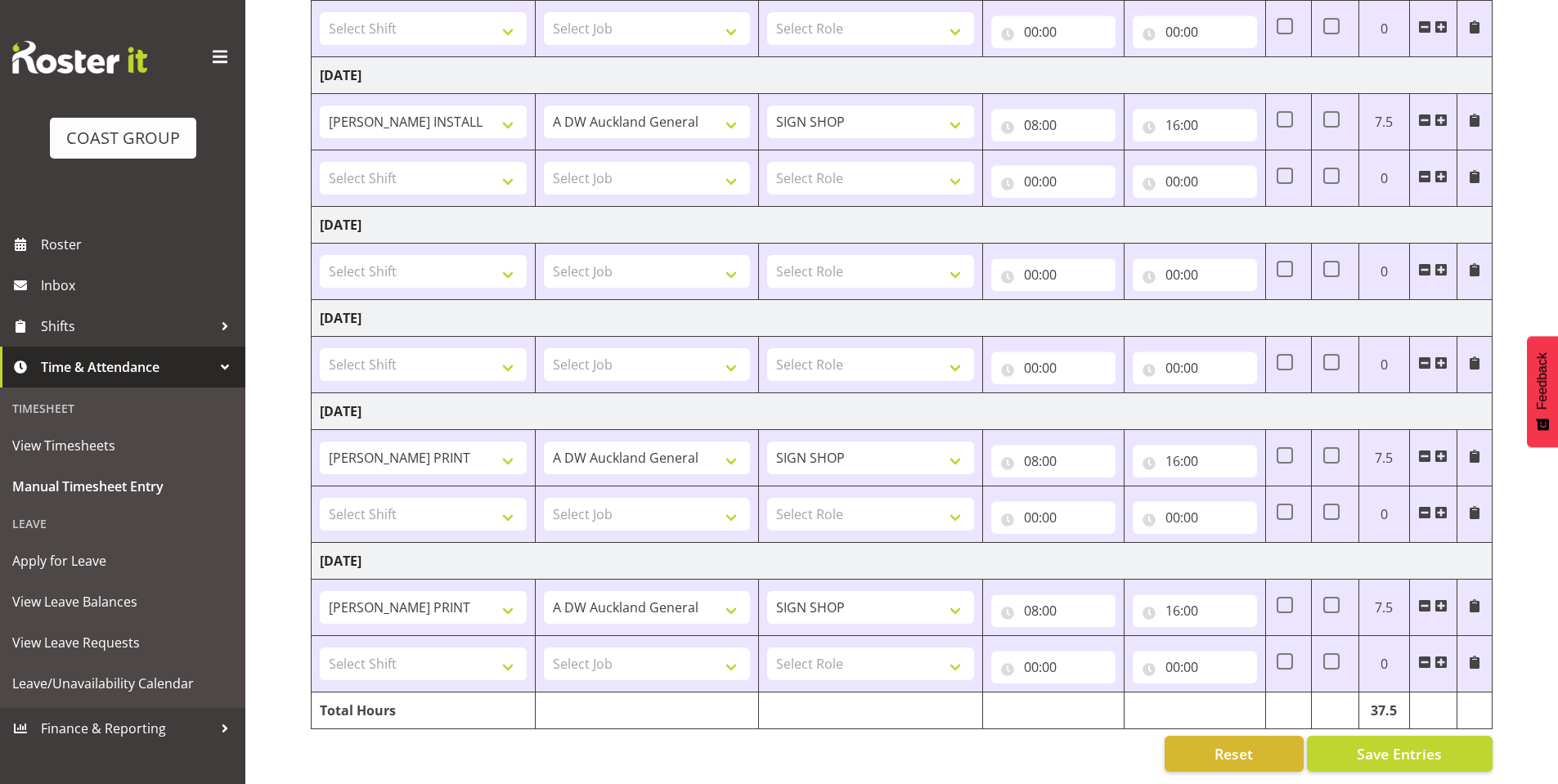
scroll to position [513, 0]
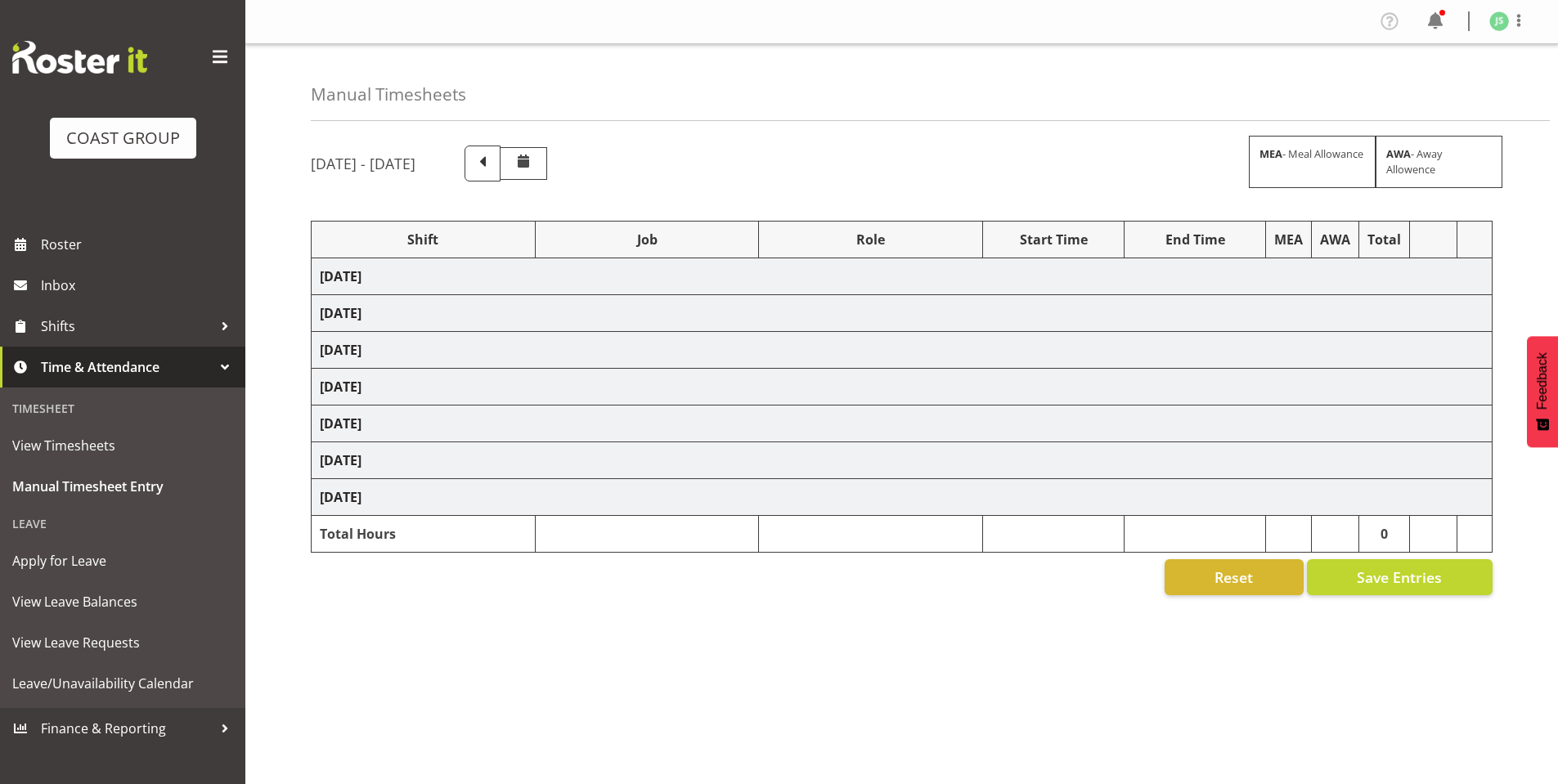
scroll to position [15, 0]
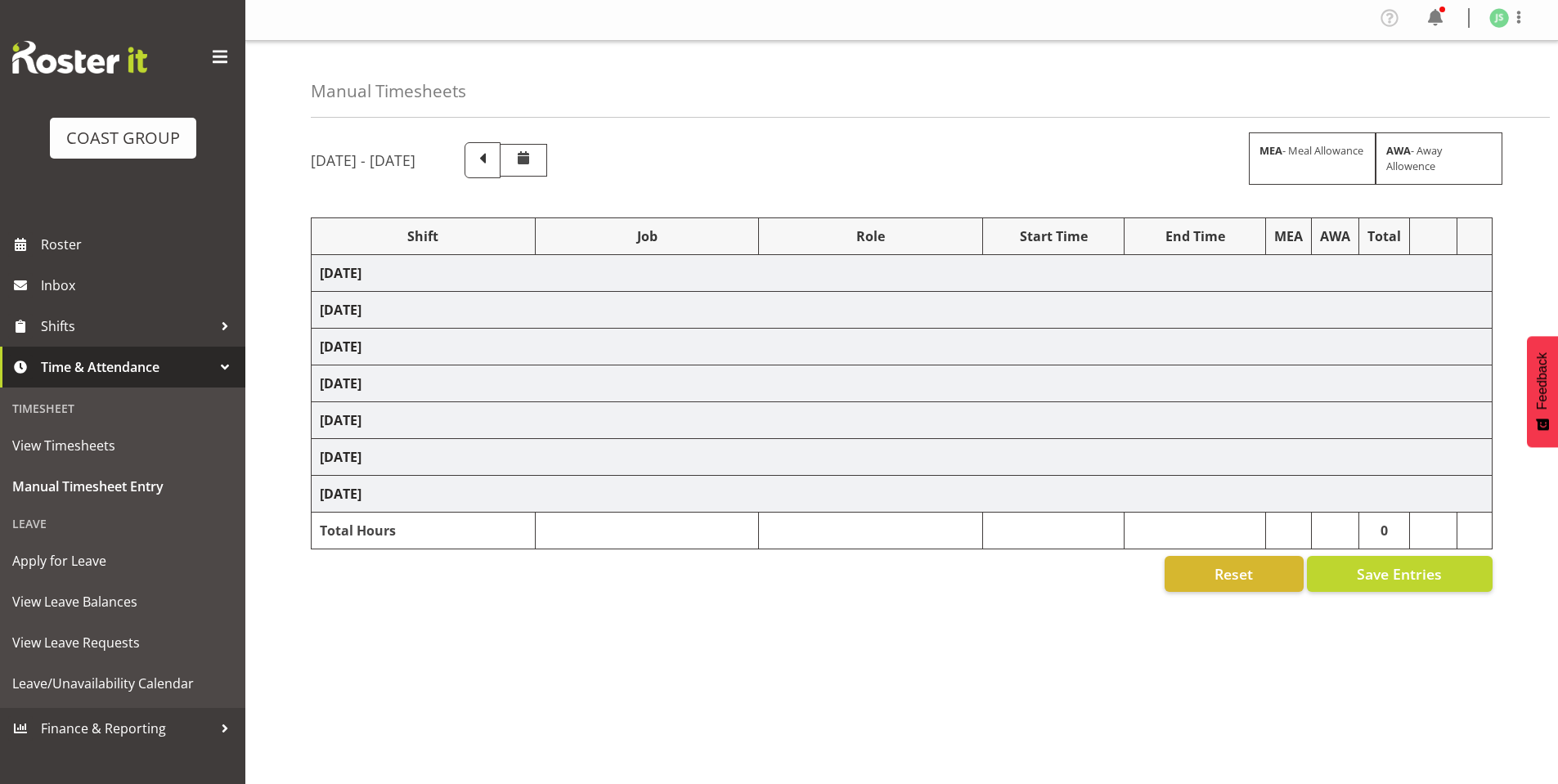
select select "6774"
select select "610"
select select "6774"
select select "610"
select select "6774"
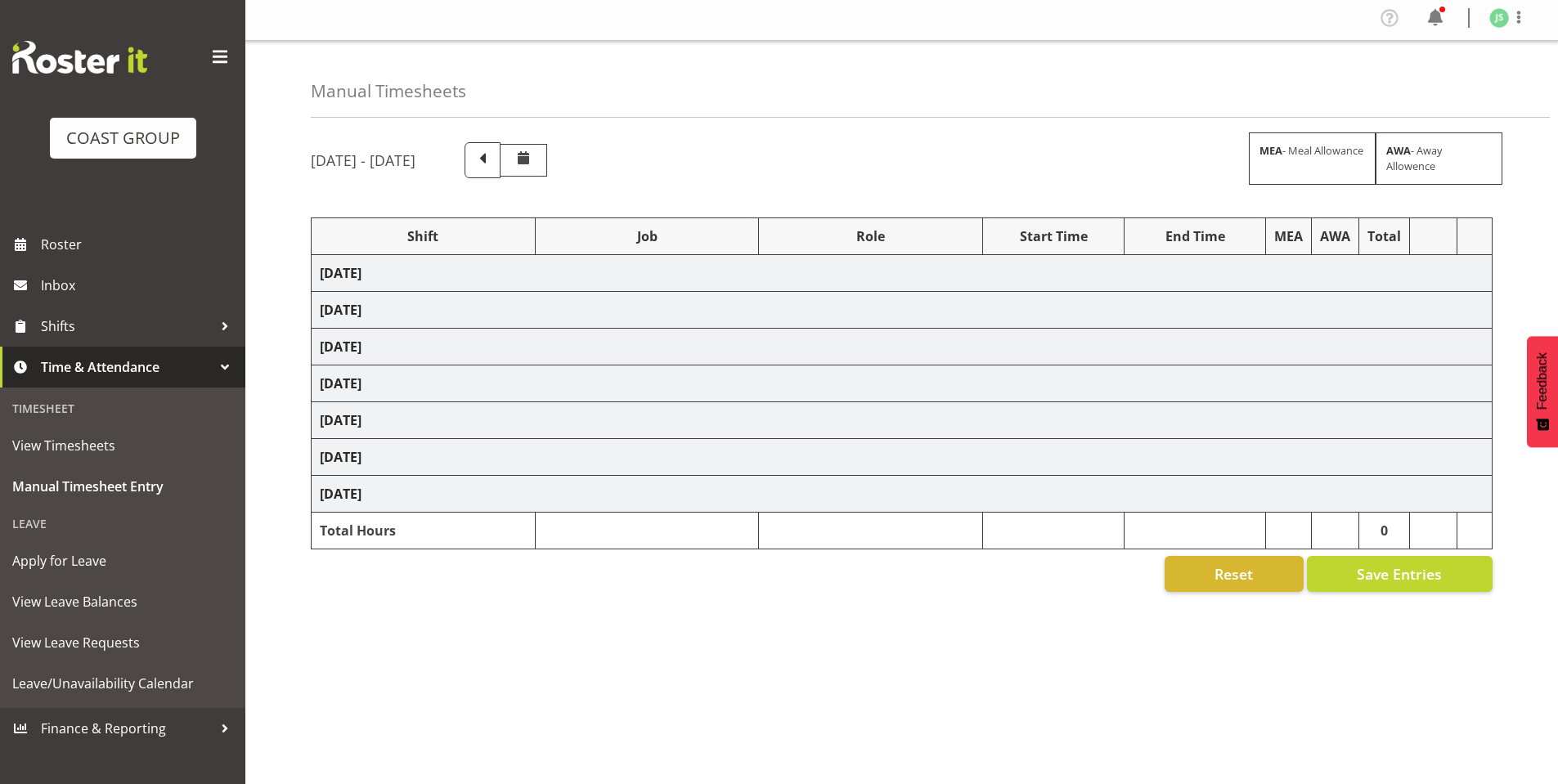
select select "610"
select select "6774"
select select "610"
select select "6774"
select select "610"
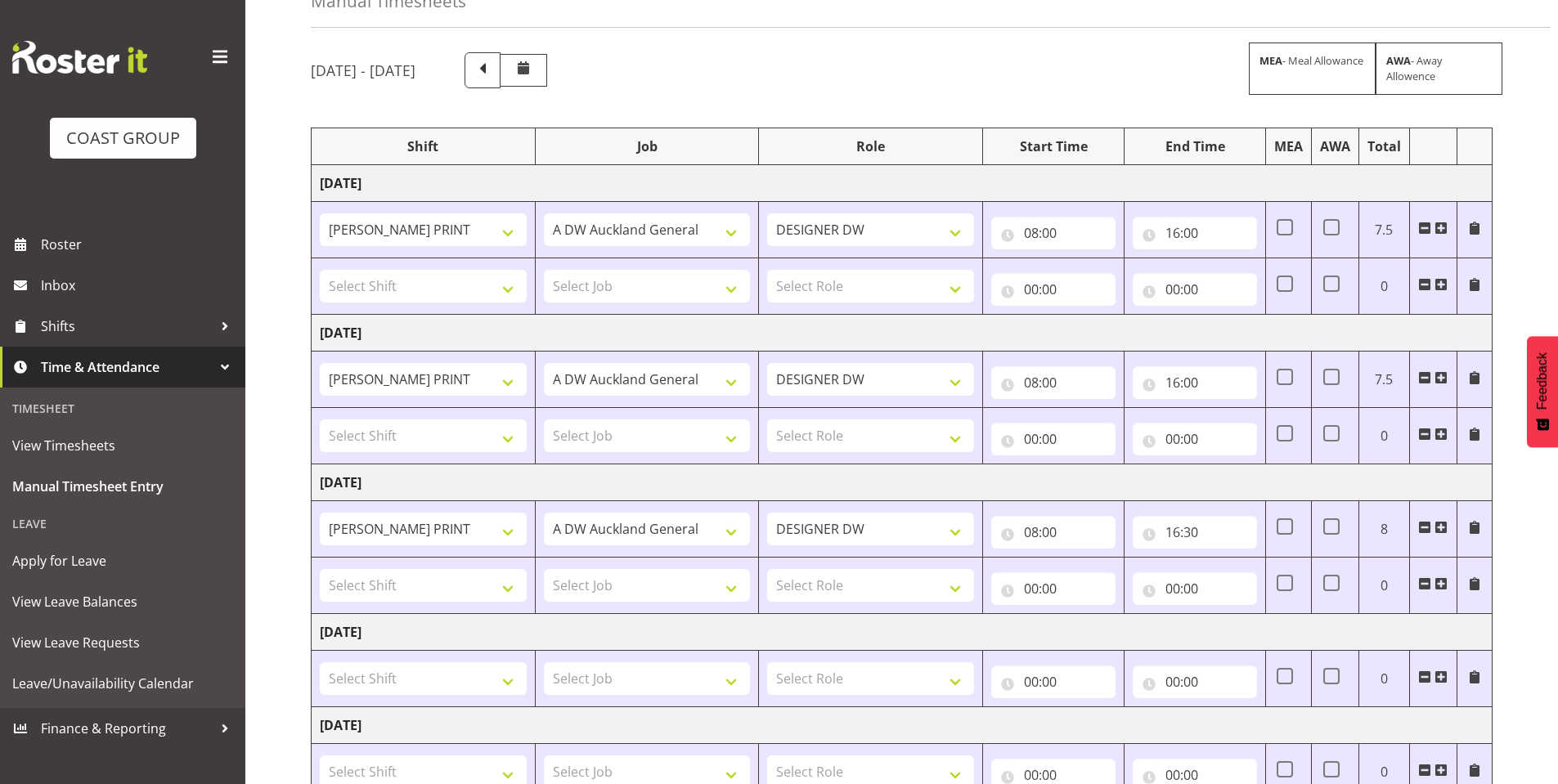
scroll to position [490, 0]
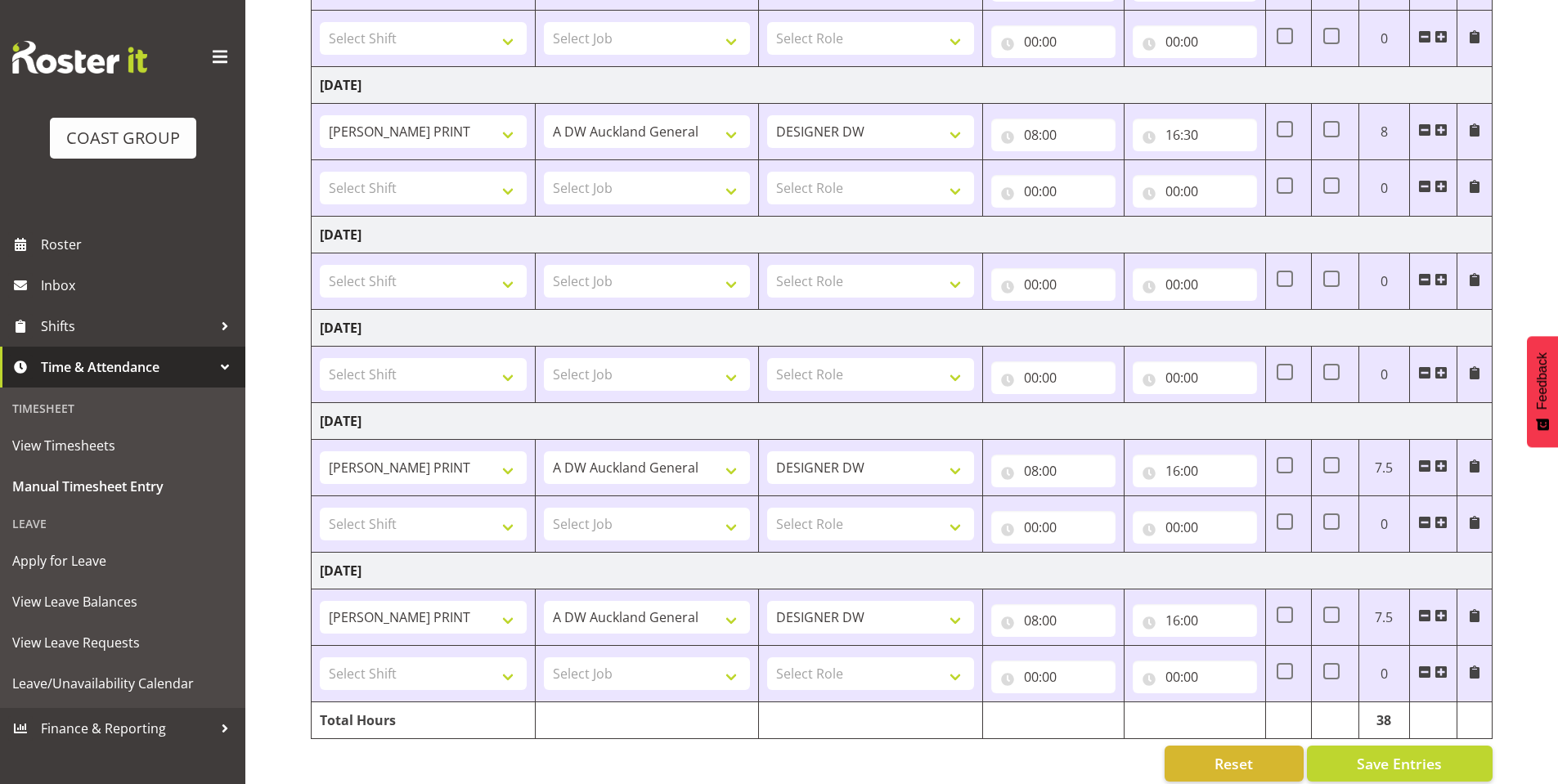
click at [216, 55] on span at bounding box center [220, 57] width 26 height 26
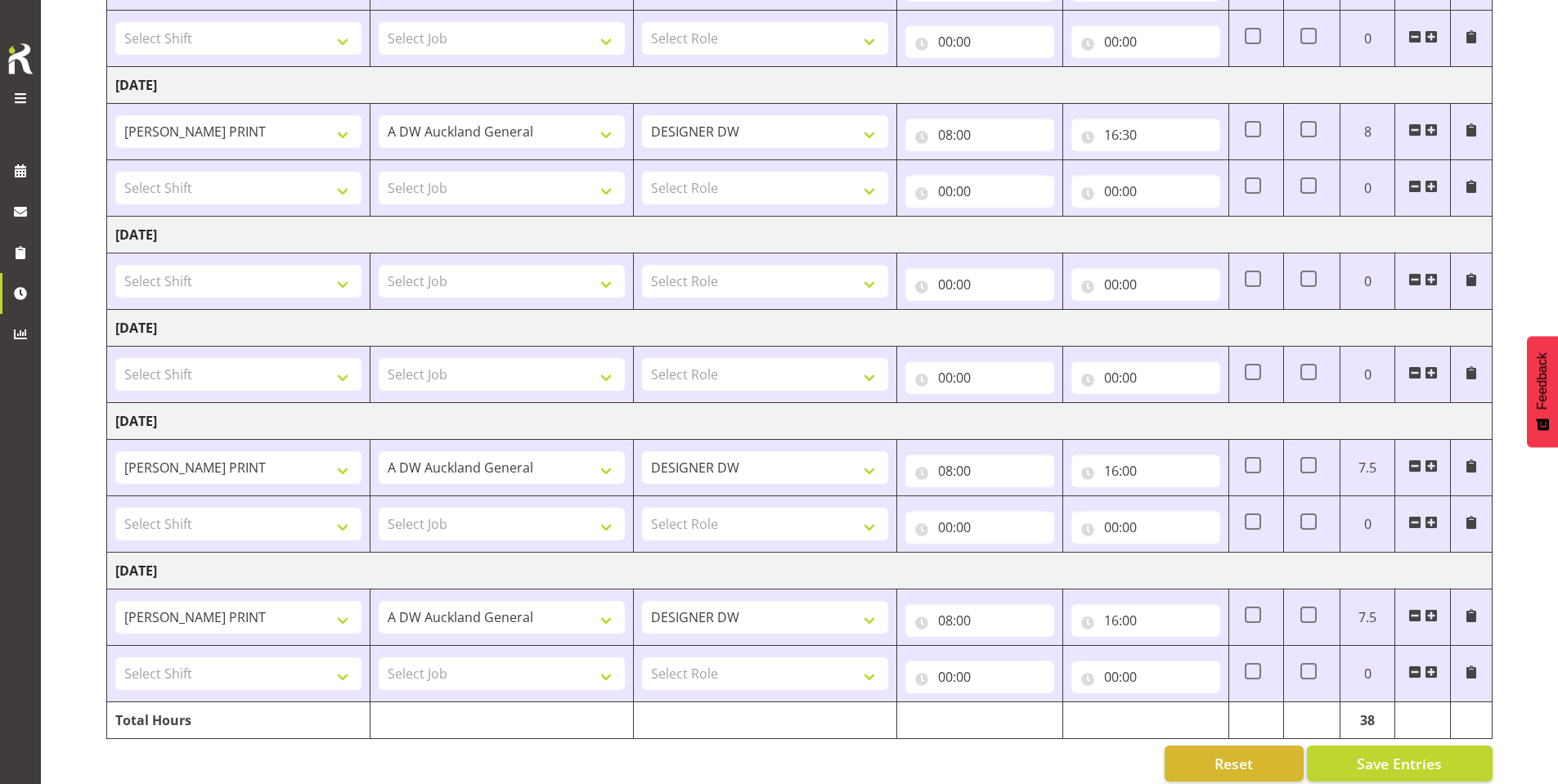
click at [11, 93] on span at bounding box center [21, 99] width 20 height 20
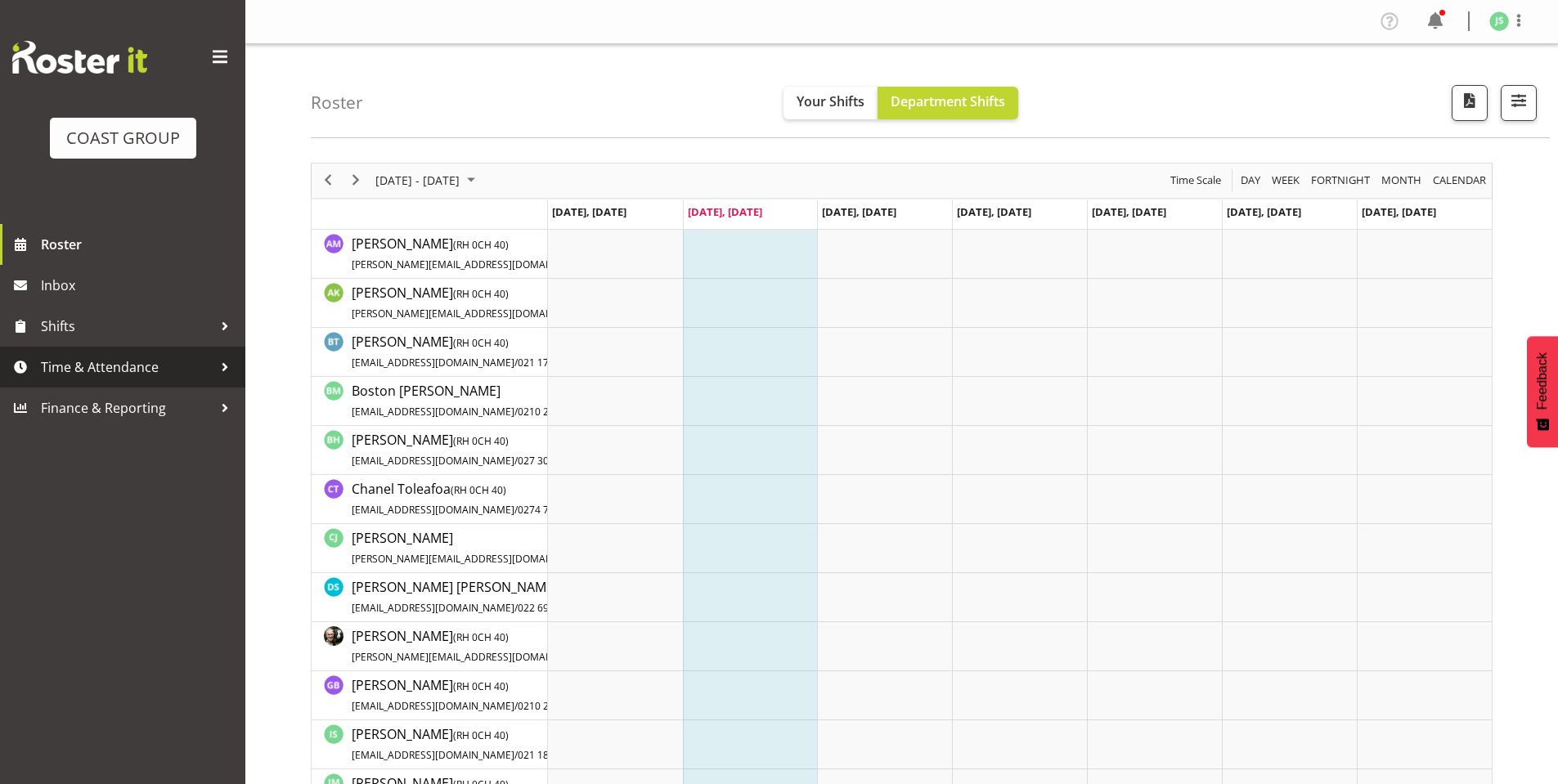
click at [105, 359] on span "Time & Attendance" at bounding box center [127, 366] width 172 height 24
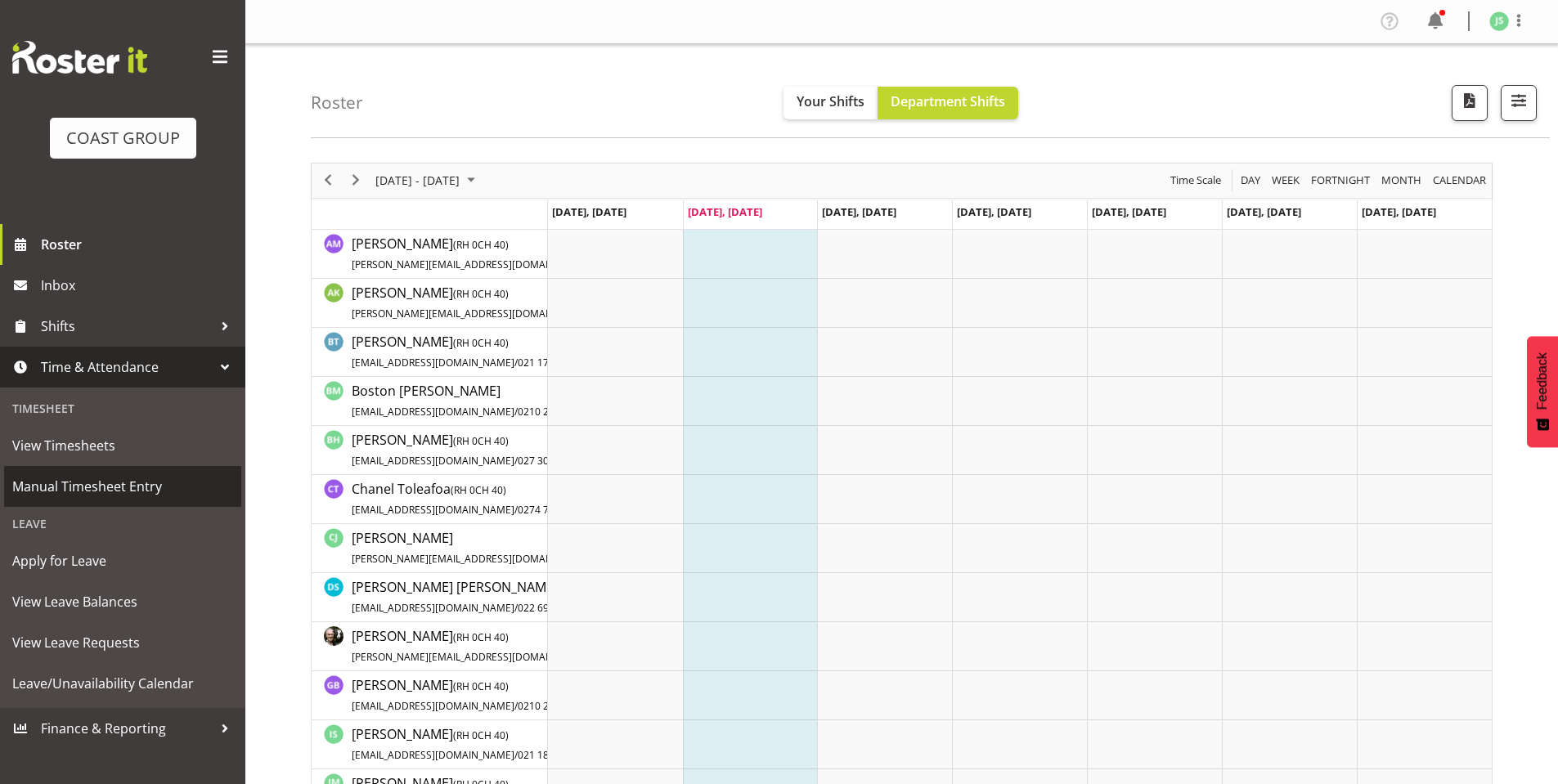
click at [72, 481] on span "Manual Timesheet Entry" at bounding box center [123, 486] width 221 height 24
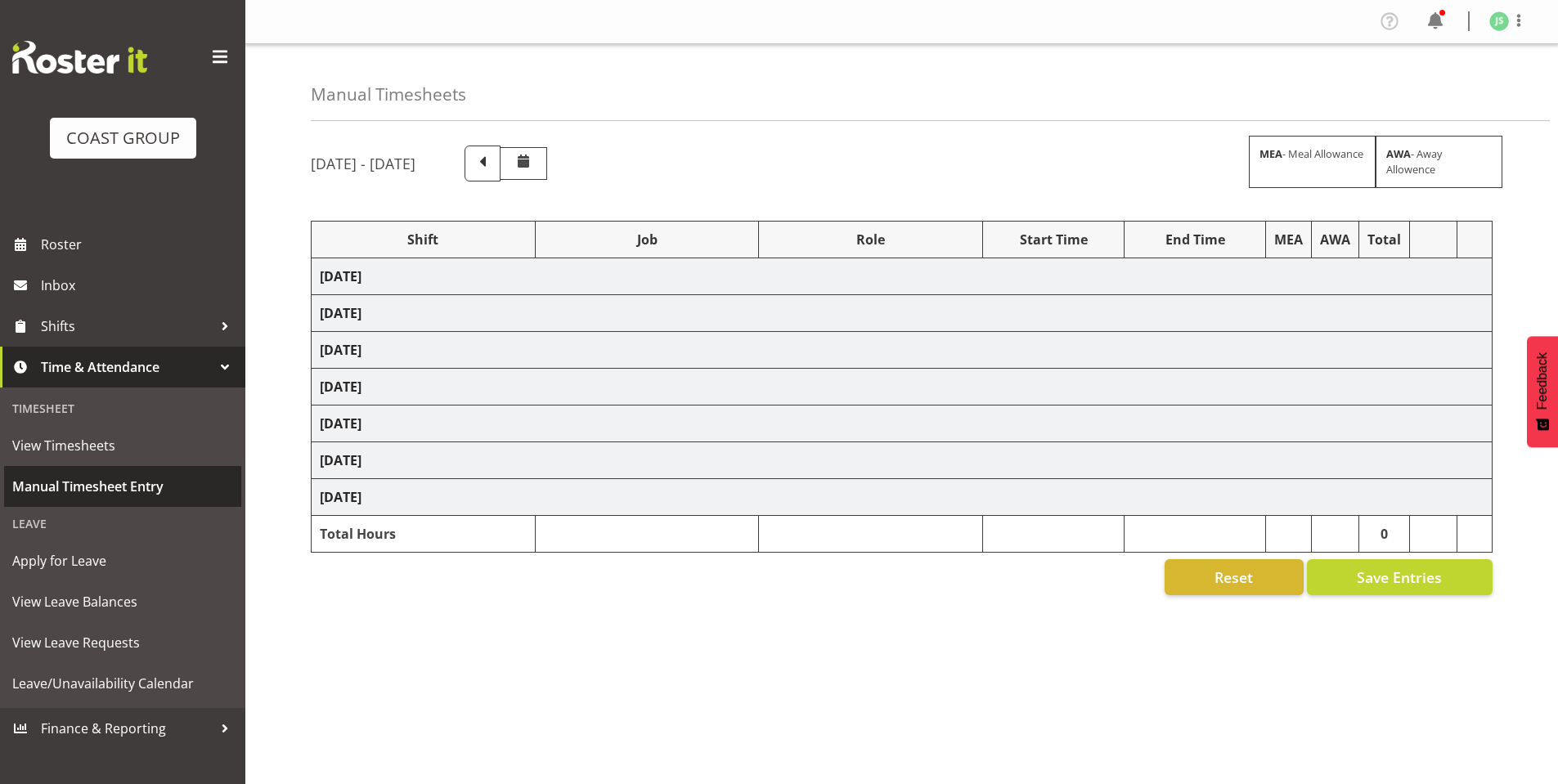
select select "6774"
select select "610"
select select "6774"
select select "610"
select select "6774"
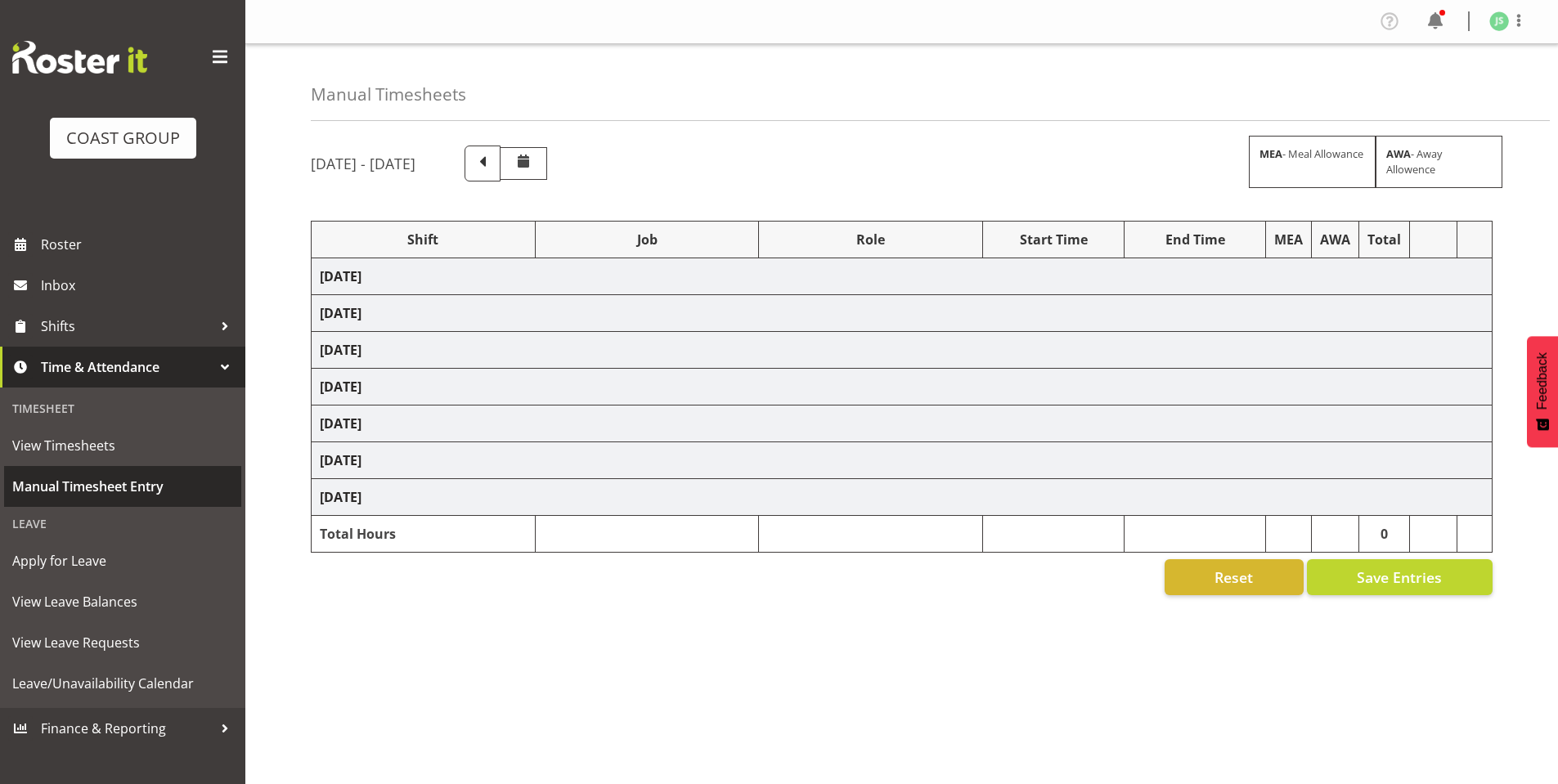
select select "610"
select select "6774"
select select "610"
select select "6774"
select select "610"
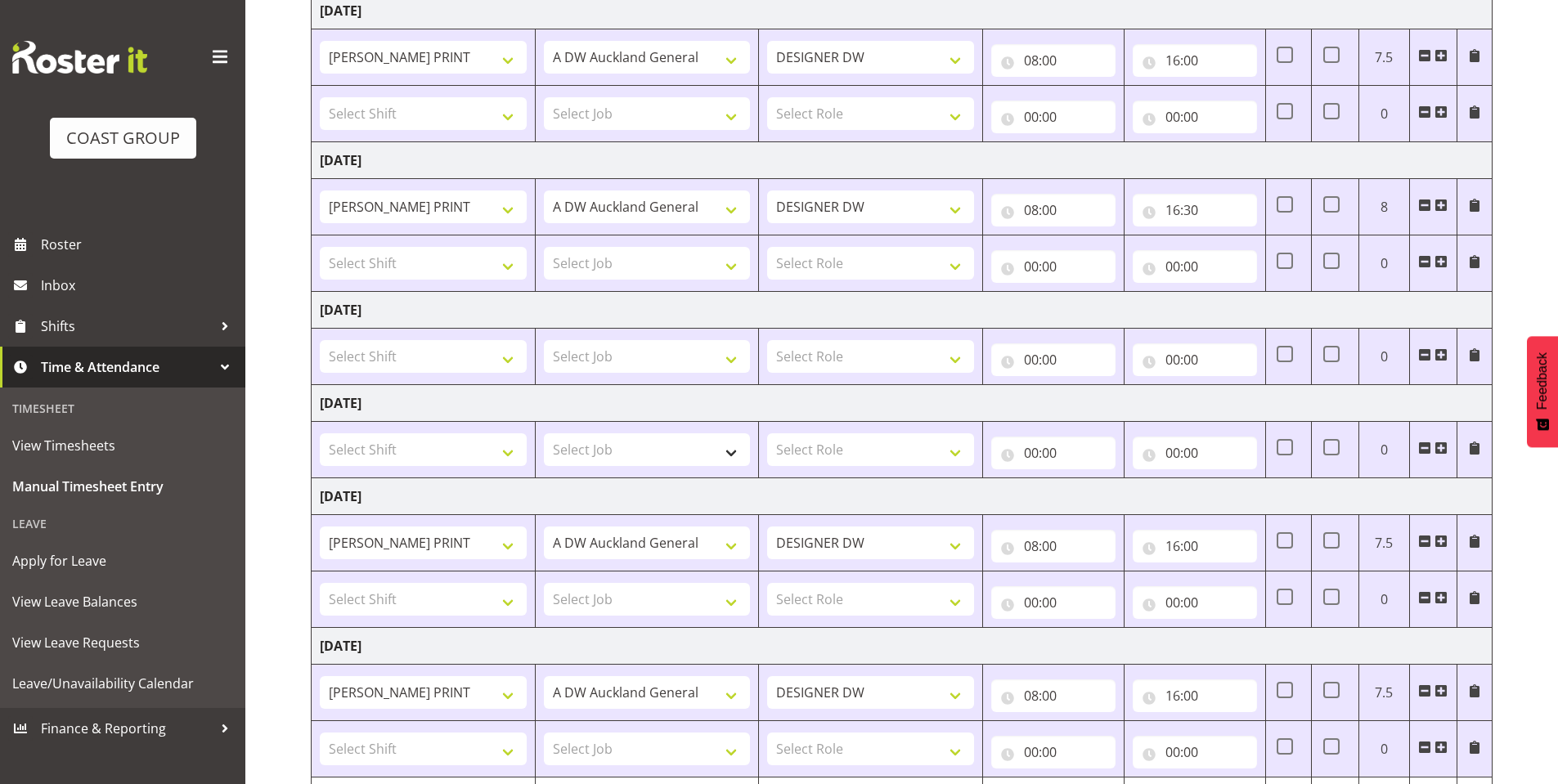
scroll to position [490, 0]
